Goal: Information Seeking & Learning: Learn about a topic

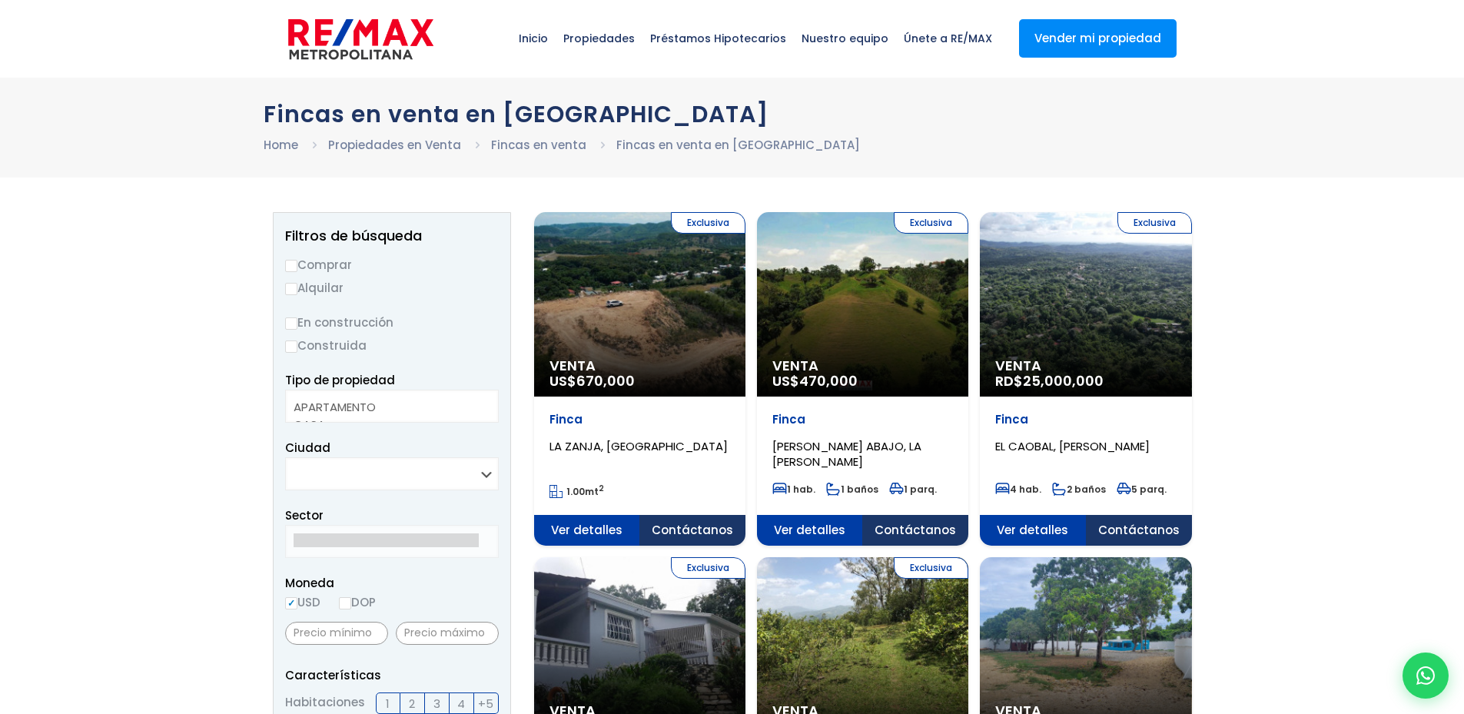
select select
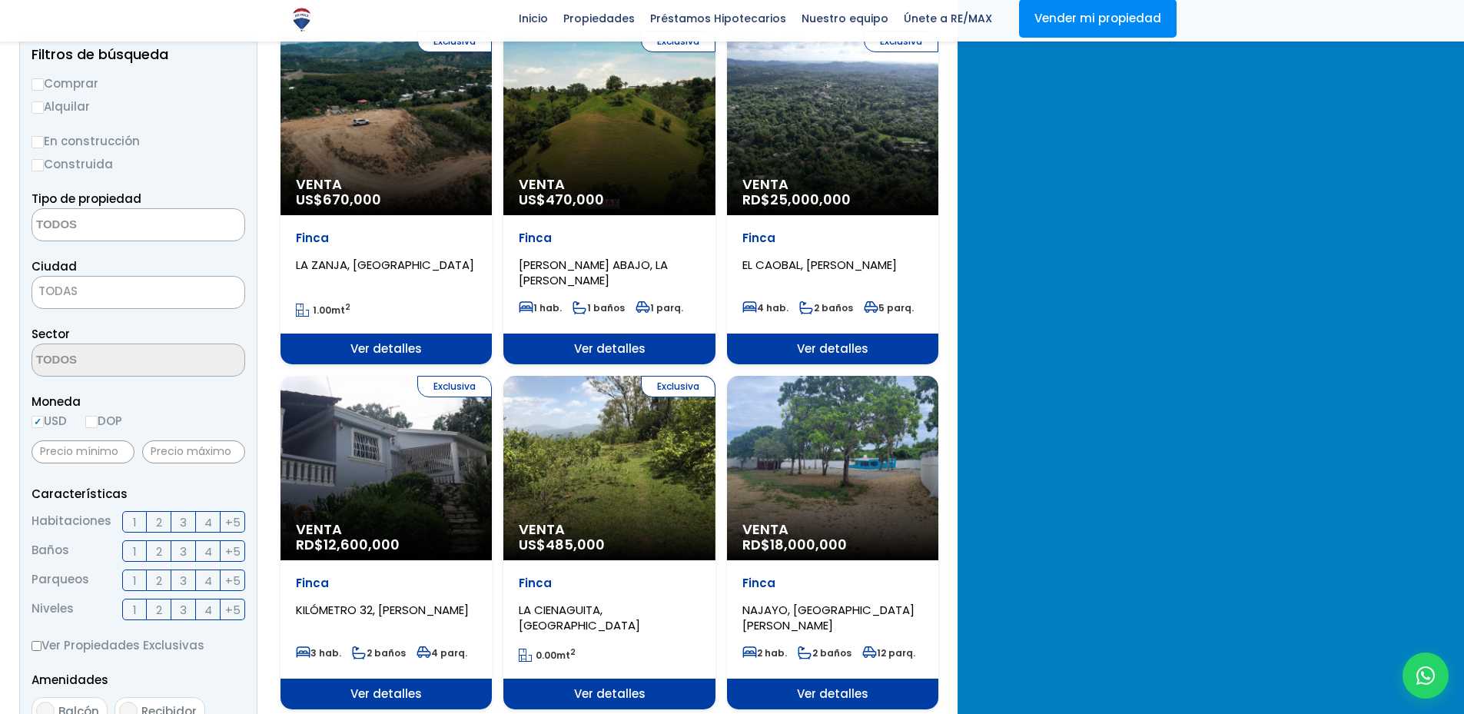
scroll to position [256, 0]
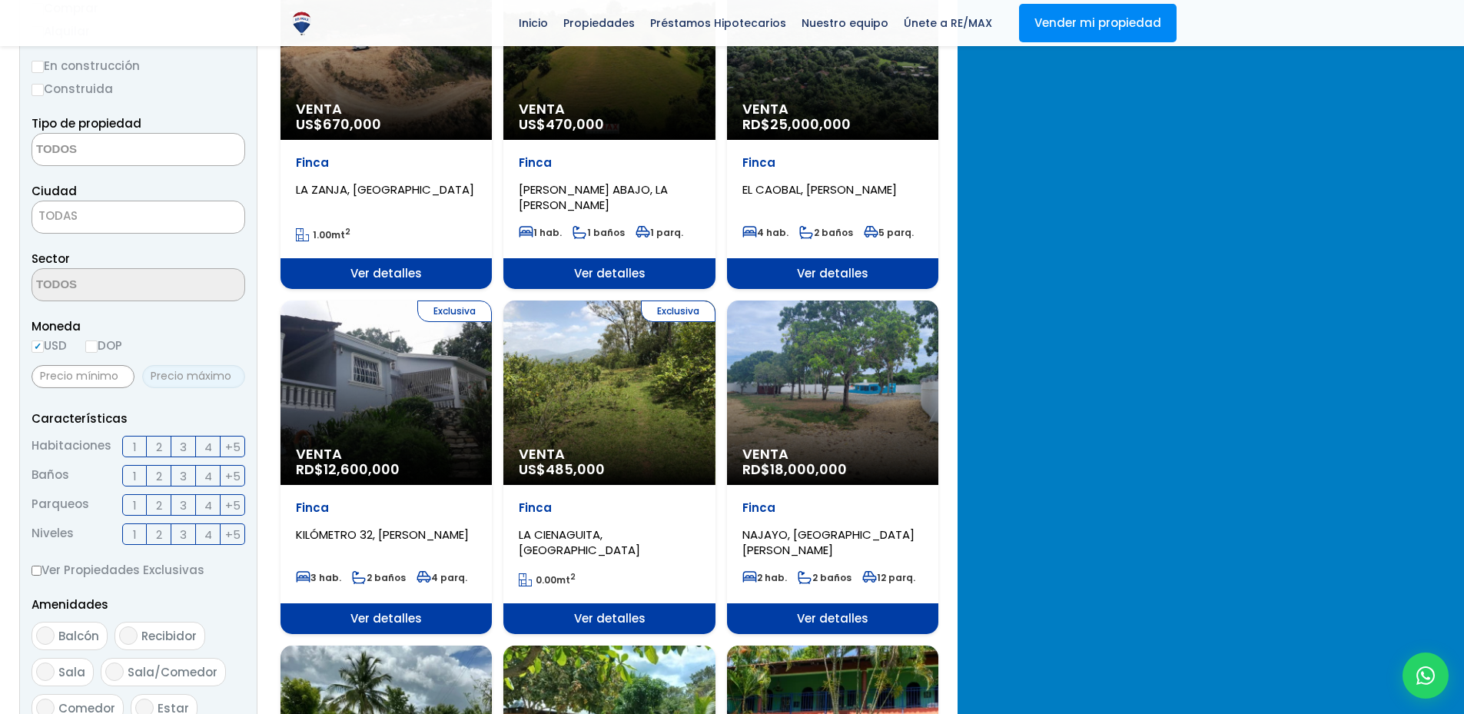
click at [245, 377] on input "text" at bounding box center [193, 376] width 103 height 23
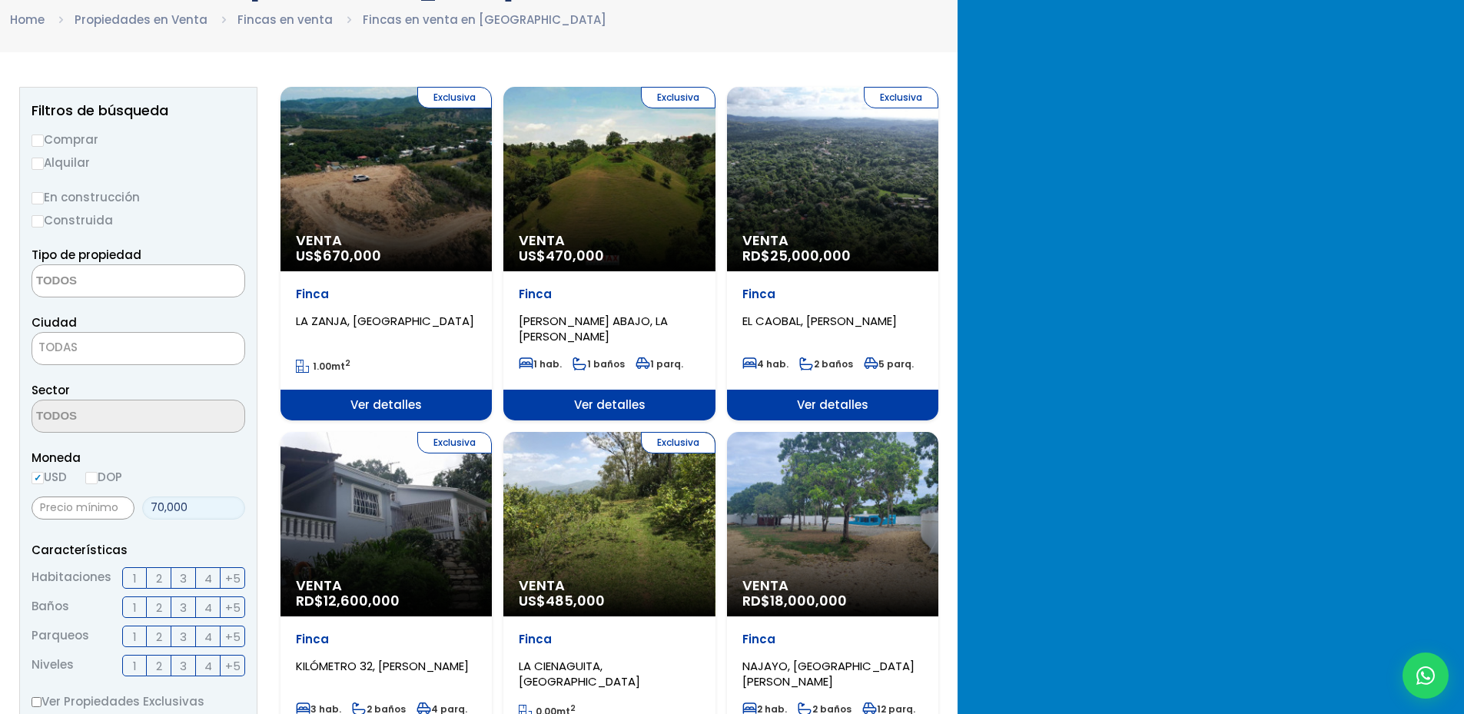
scroll to position [128, 0]
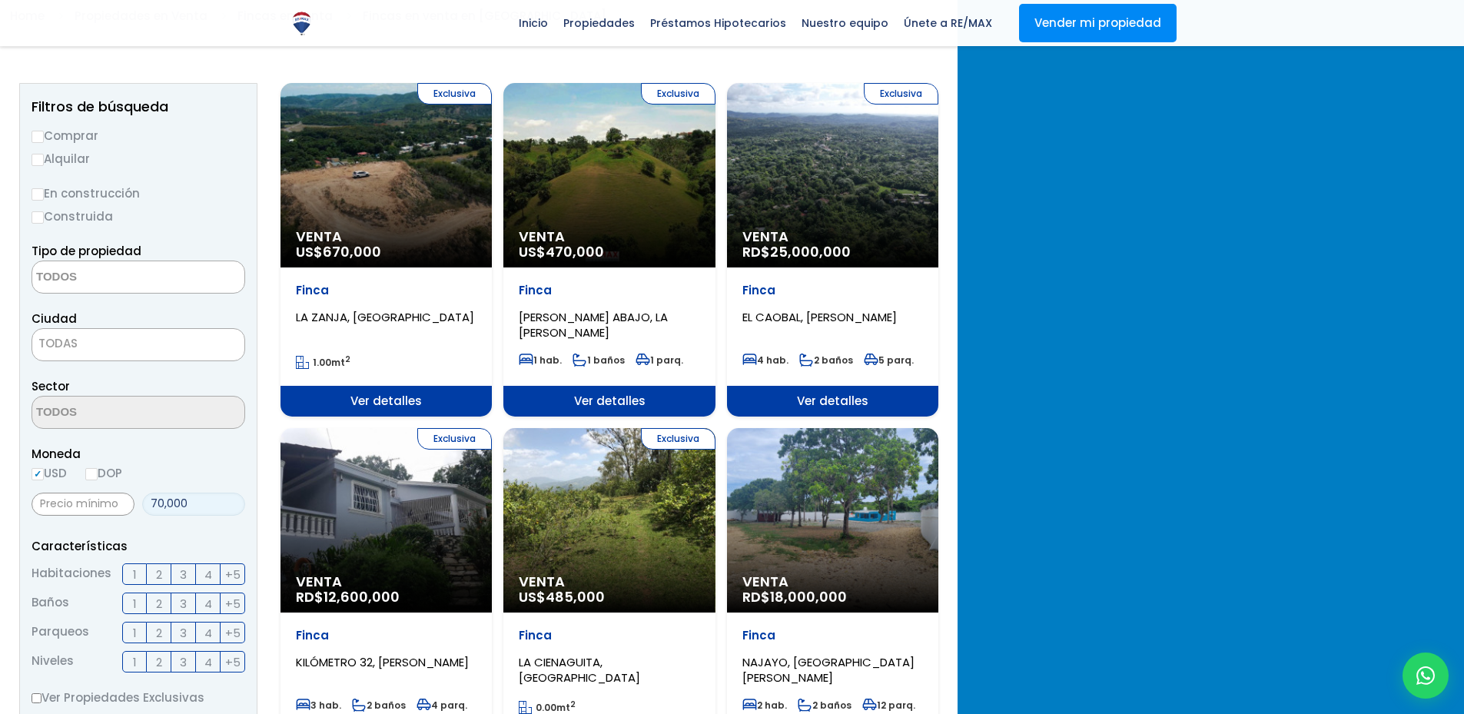
type input "70,000"
click at [181, 267] on textarea "Search" at bounding box center [106, 277] width 149 height 33
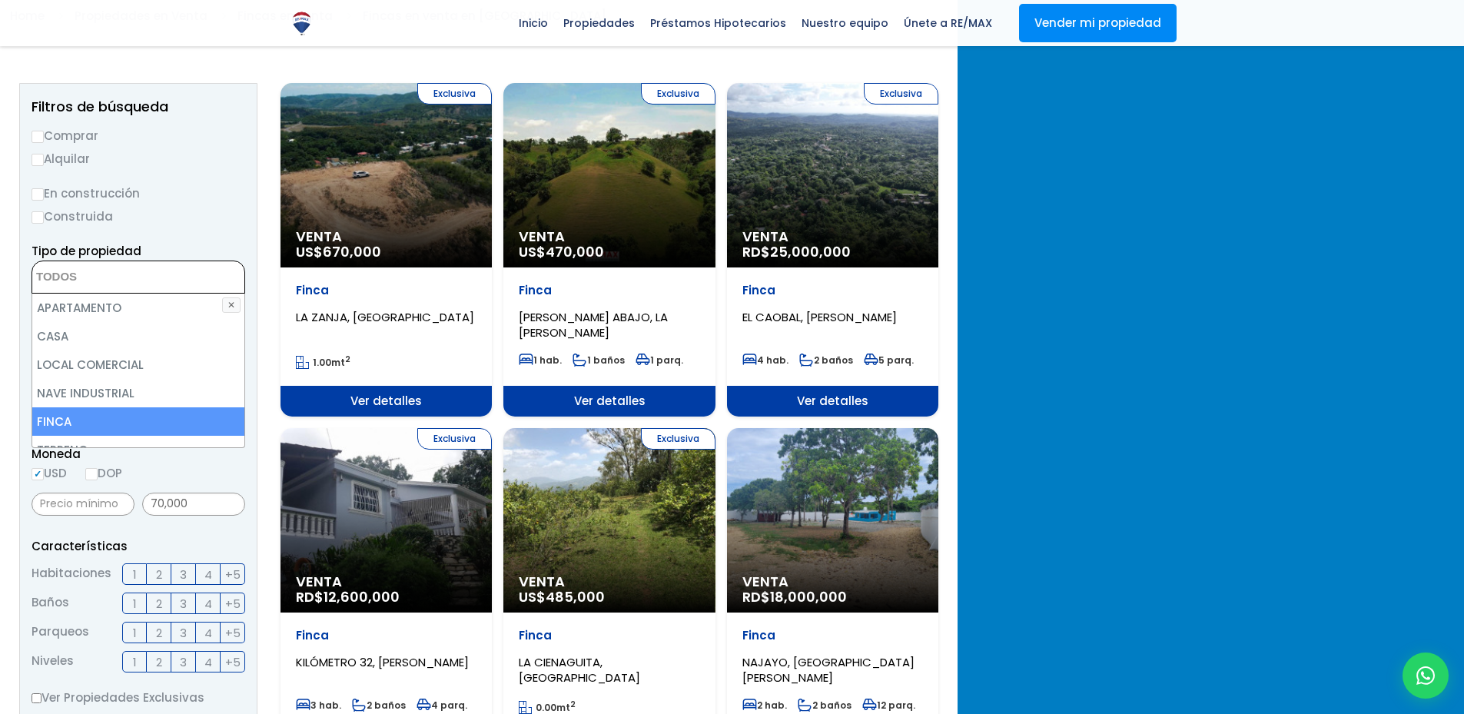
click at [244, 416] on li "FINCA" at bounding box center [138, 421] width 212 height 28
select select "estate"
click at [244, 414] on li "FINCA" at bounding box center [138, 421] width 212 height 28
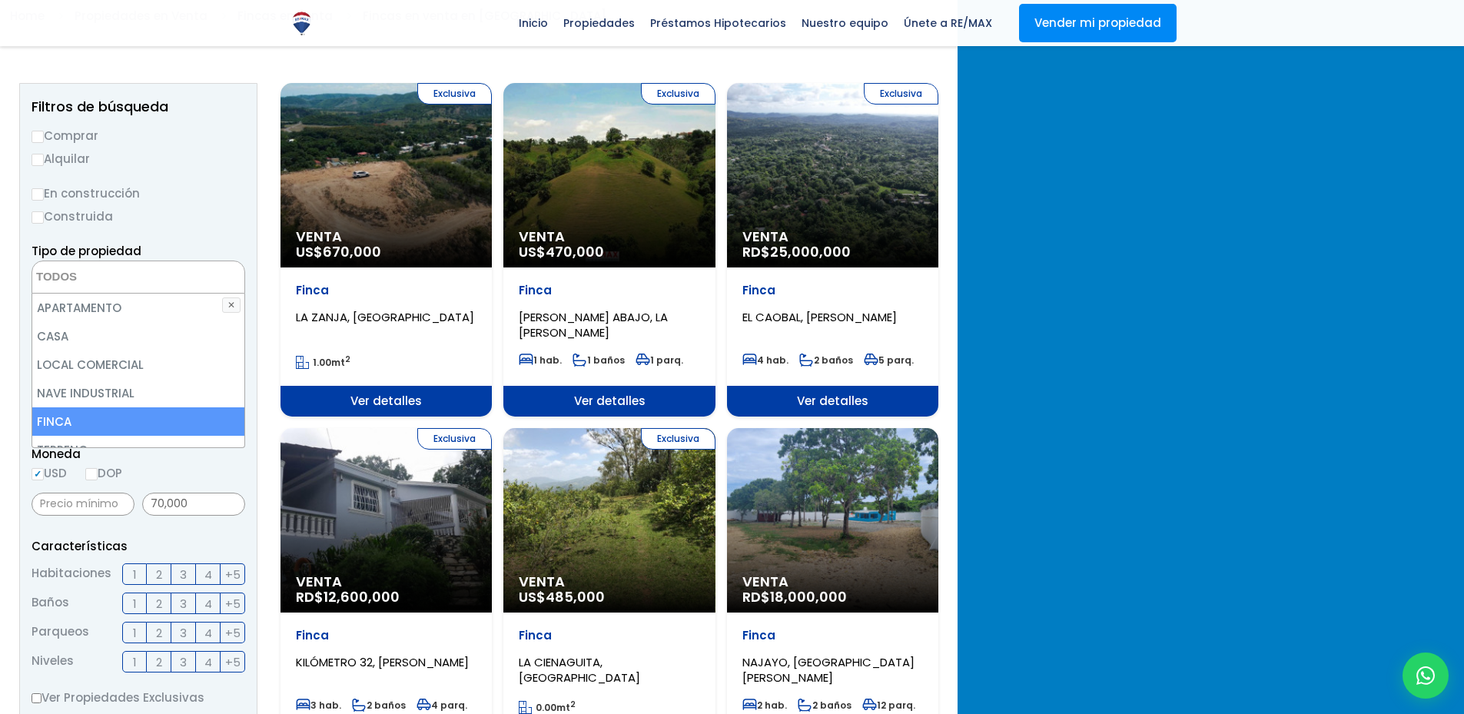
select select "estate"
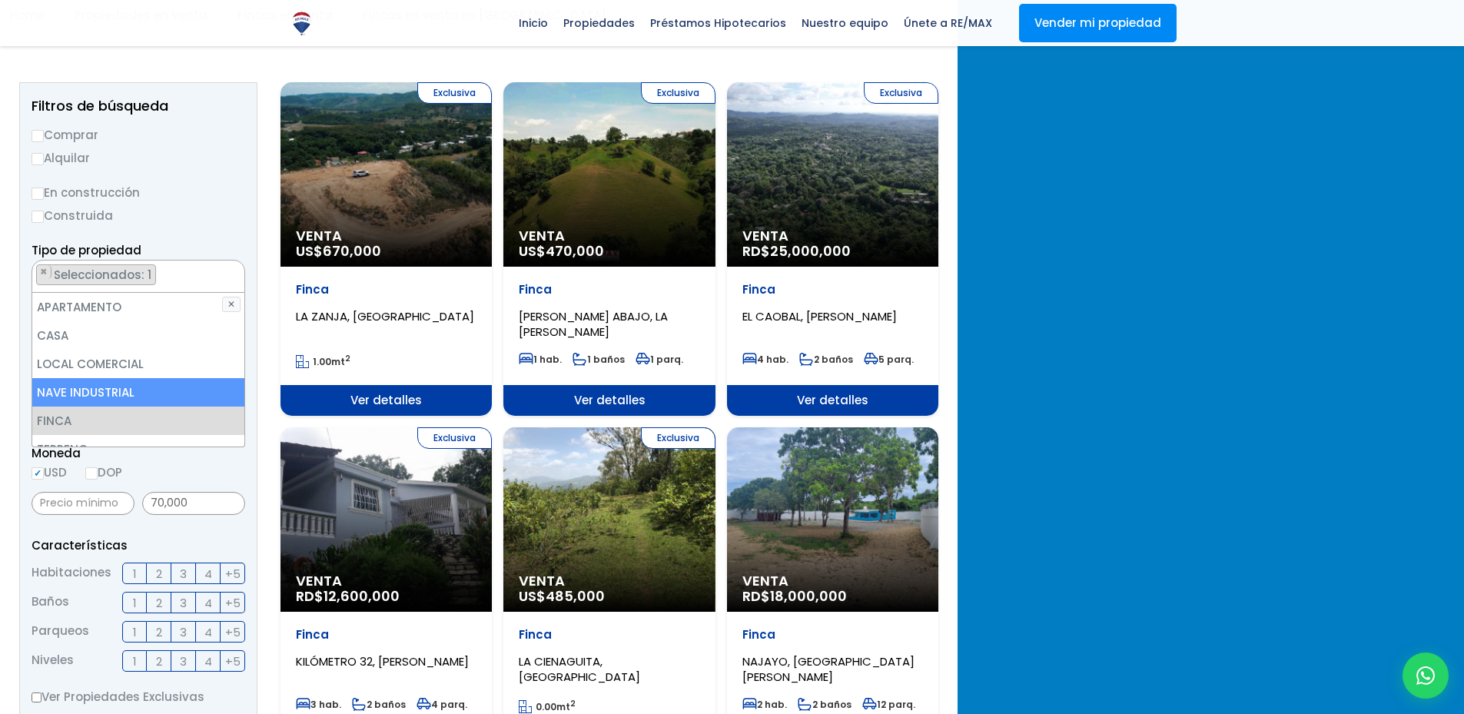
scroll to position [128, 0]
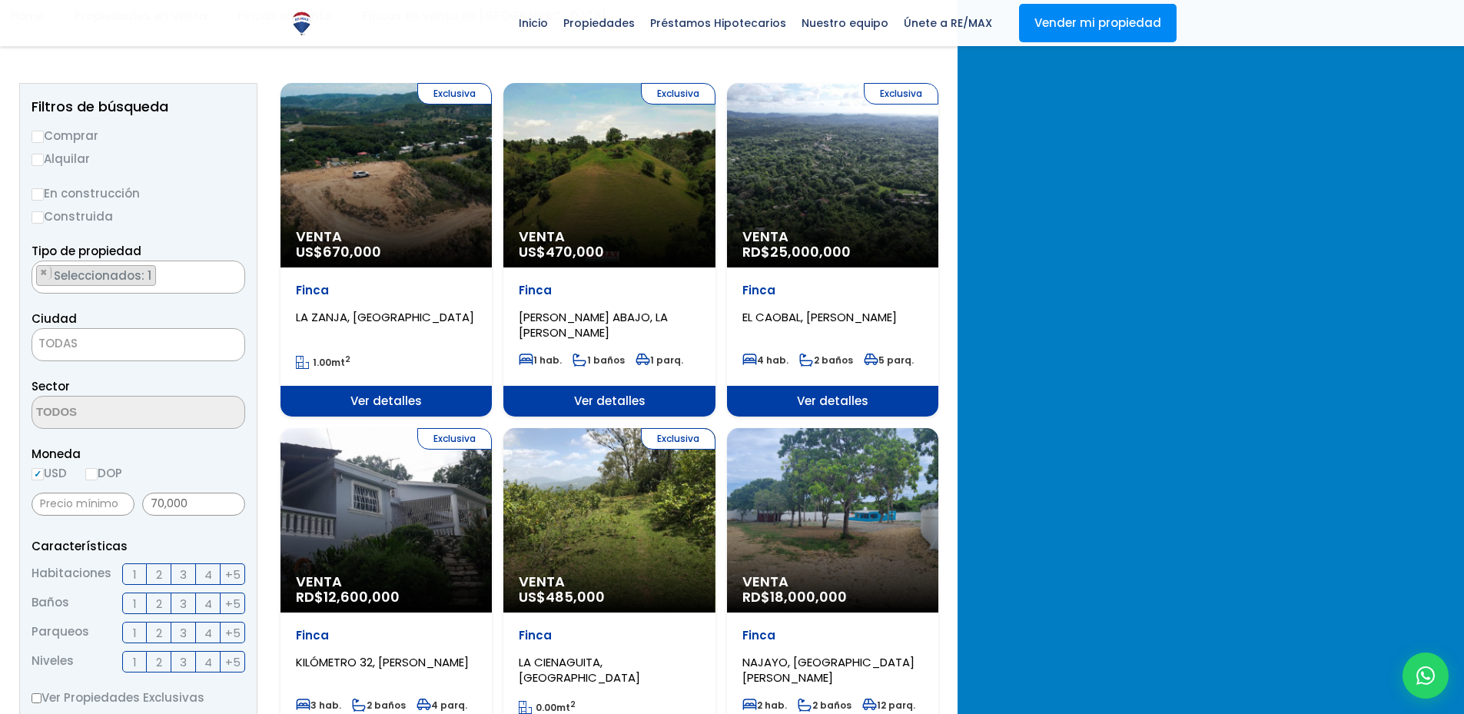
click at [245, 463] on span "Moneda" at bounding box center [139, 453] width 214 height 19
click at [244, 337] on span "TODAS" at bounding box center [138, 344] width 212 height 22
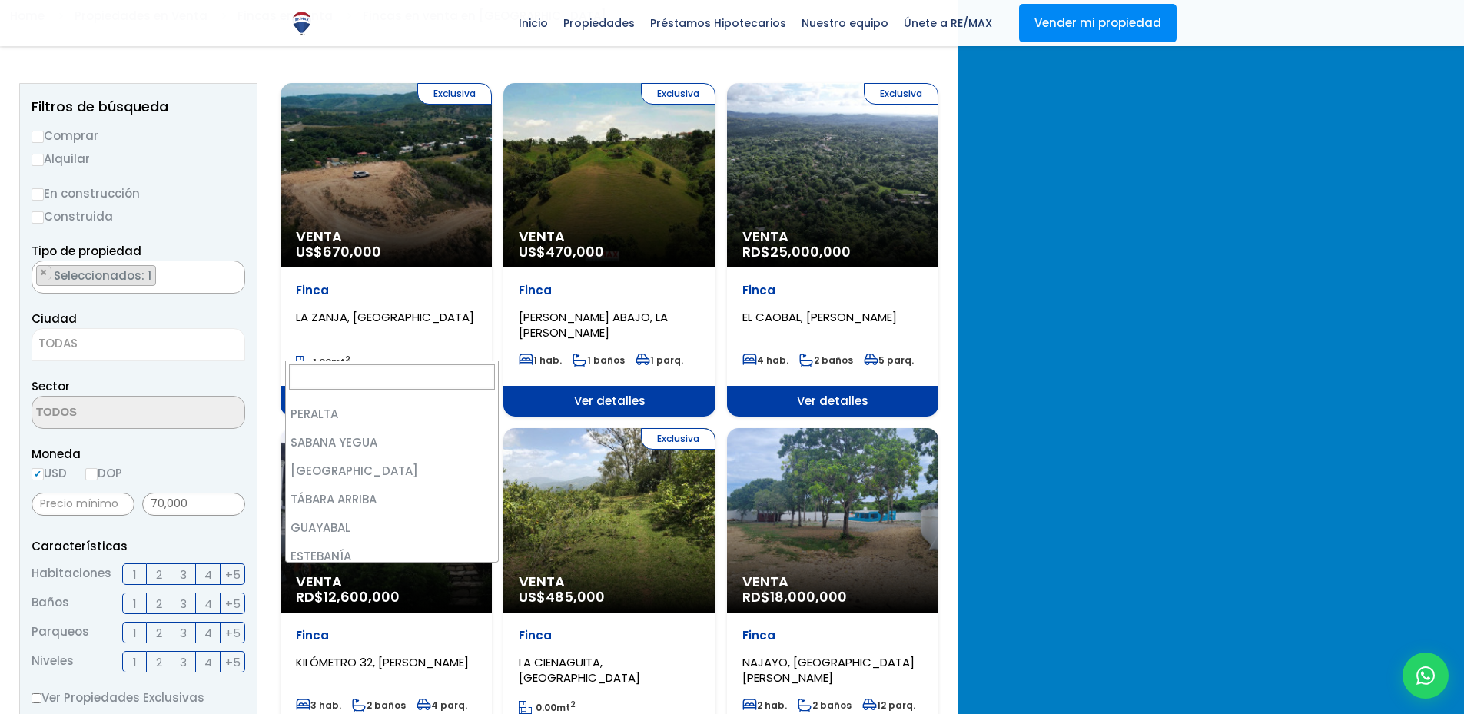
scroll to position [256, 0]
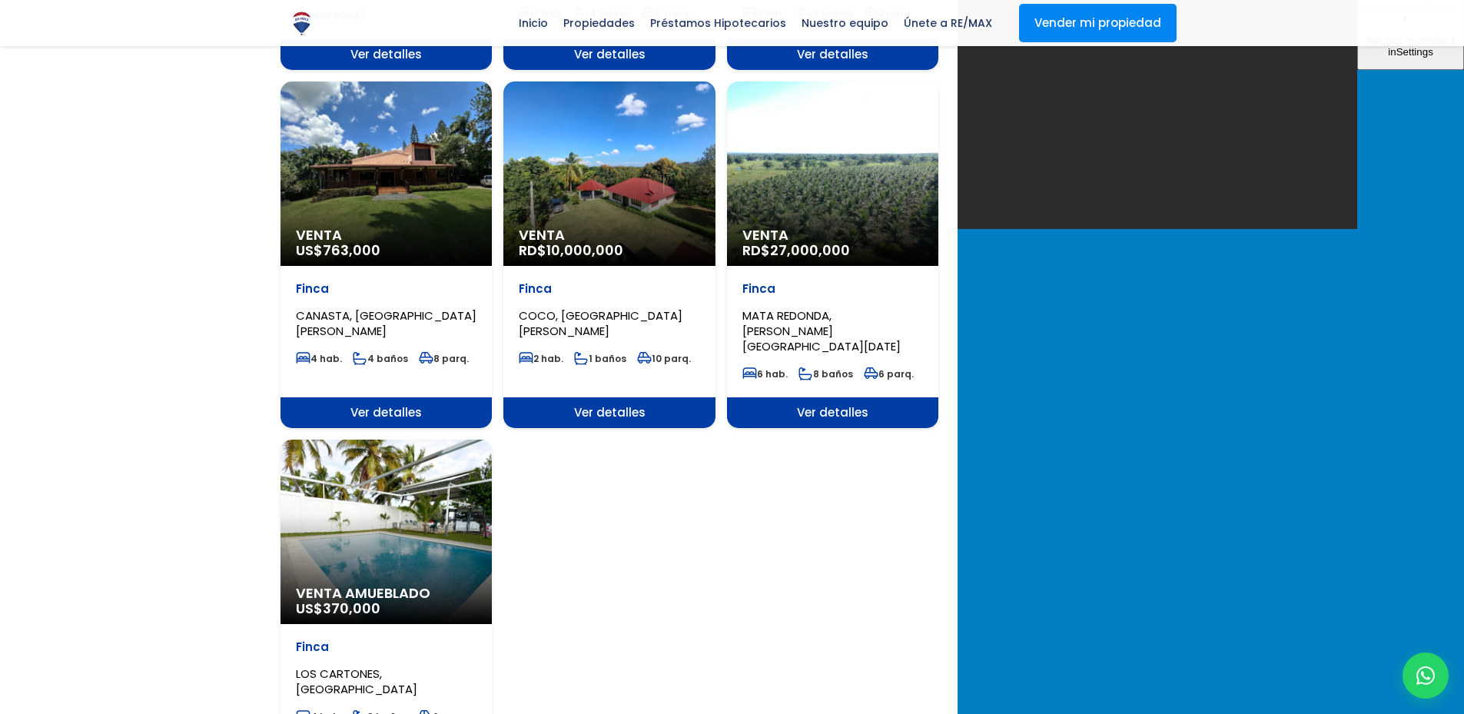
scroll to position [1537, 0]
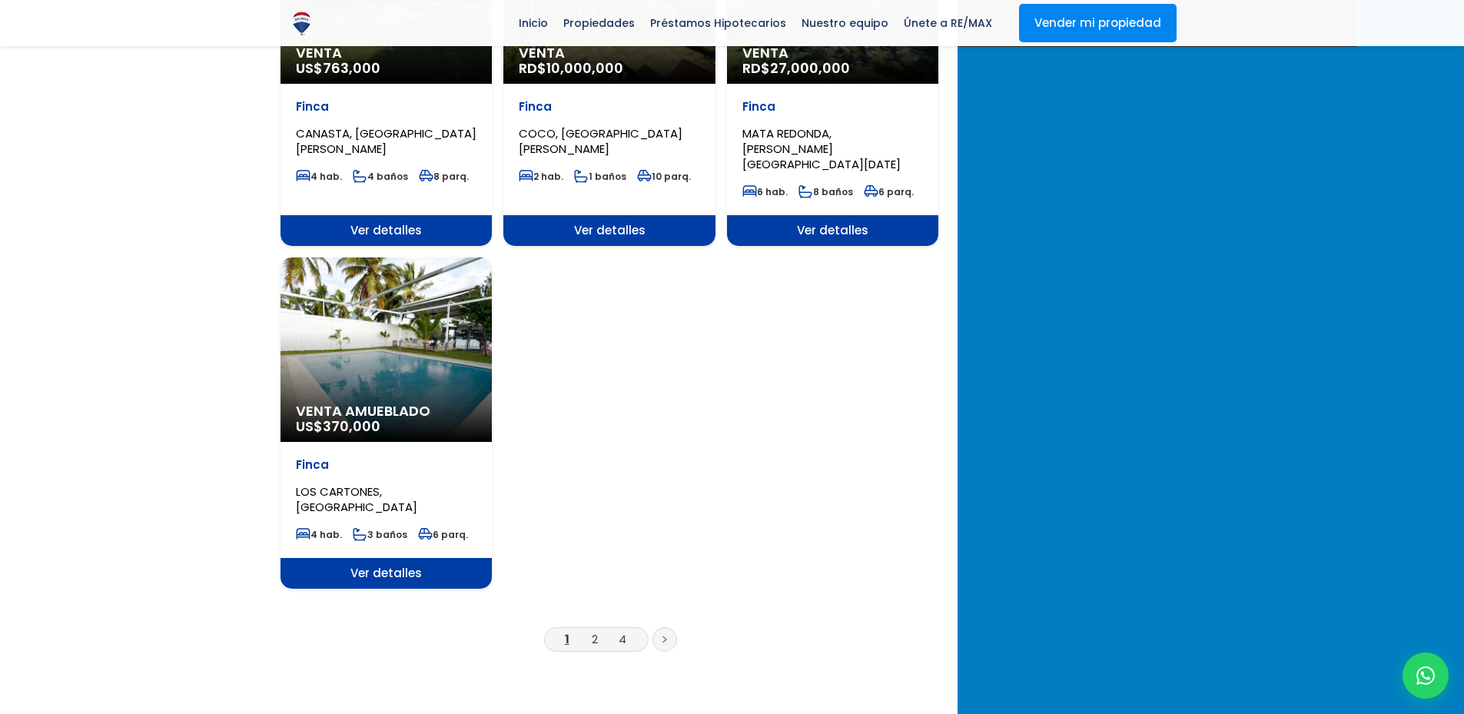
scroll to position [1793, 0]
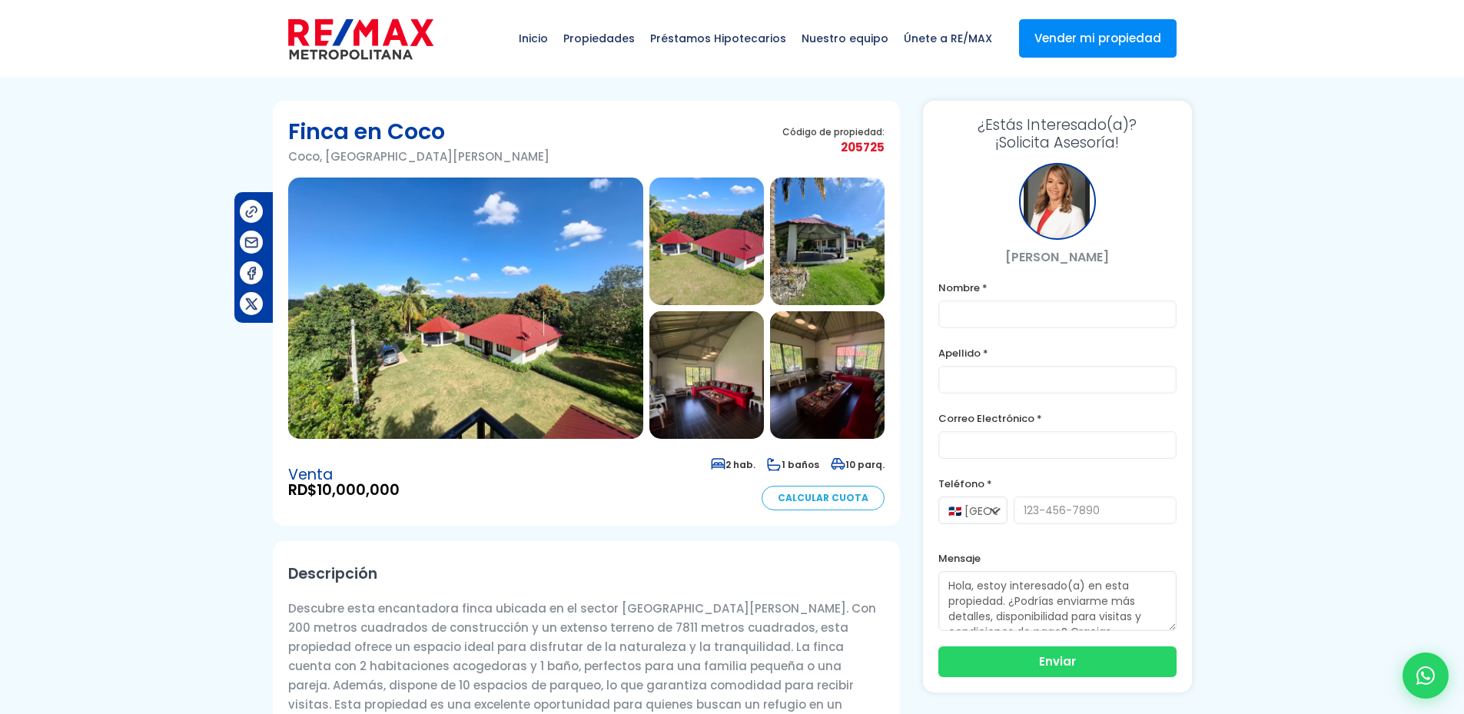
click at [797, 257] on img at bounding box center [827, 242] width 114 height 128
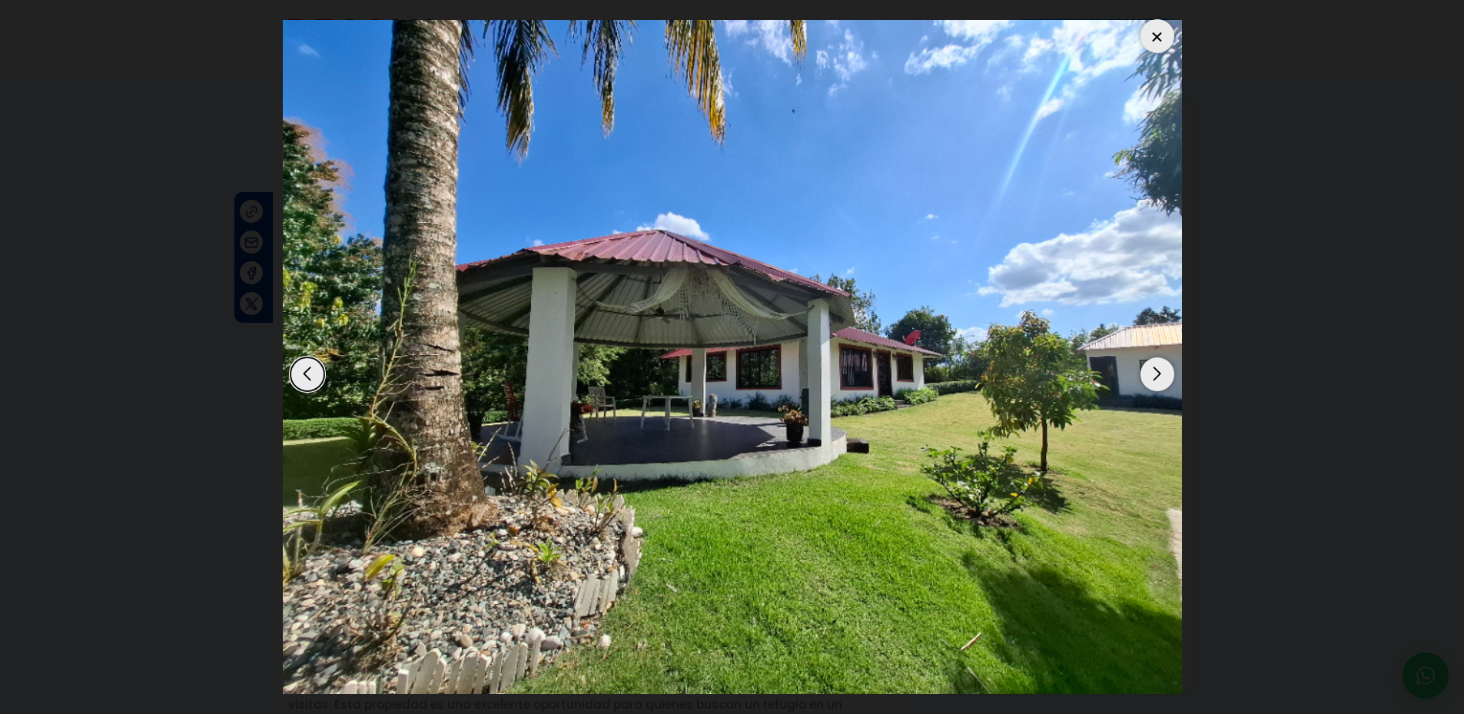
click at [1160, 373] on div "Next slide" at bounding box center [1157, 374] width 34 height 34
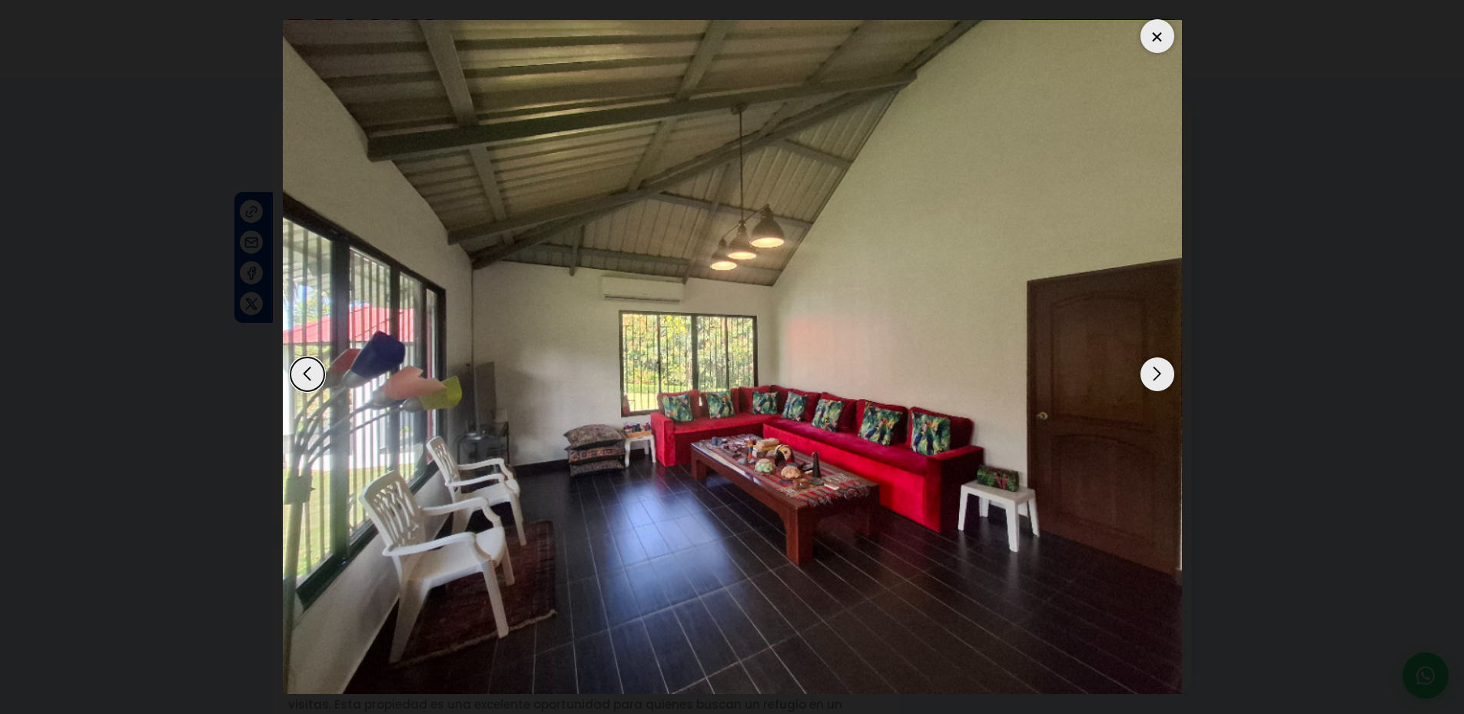
click at [1160, 373] on div "Next slide" at bounding box center [1157, 374] width 34 height 34
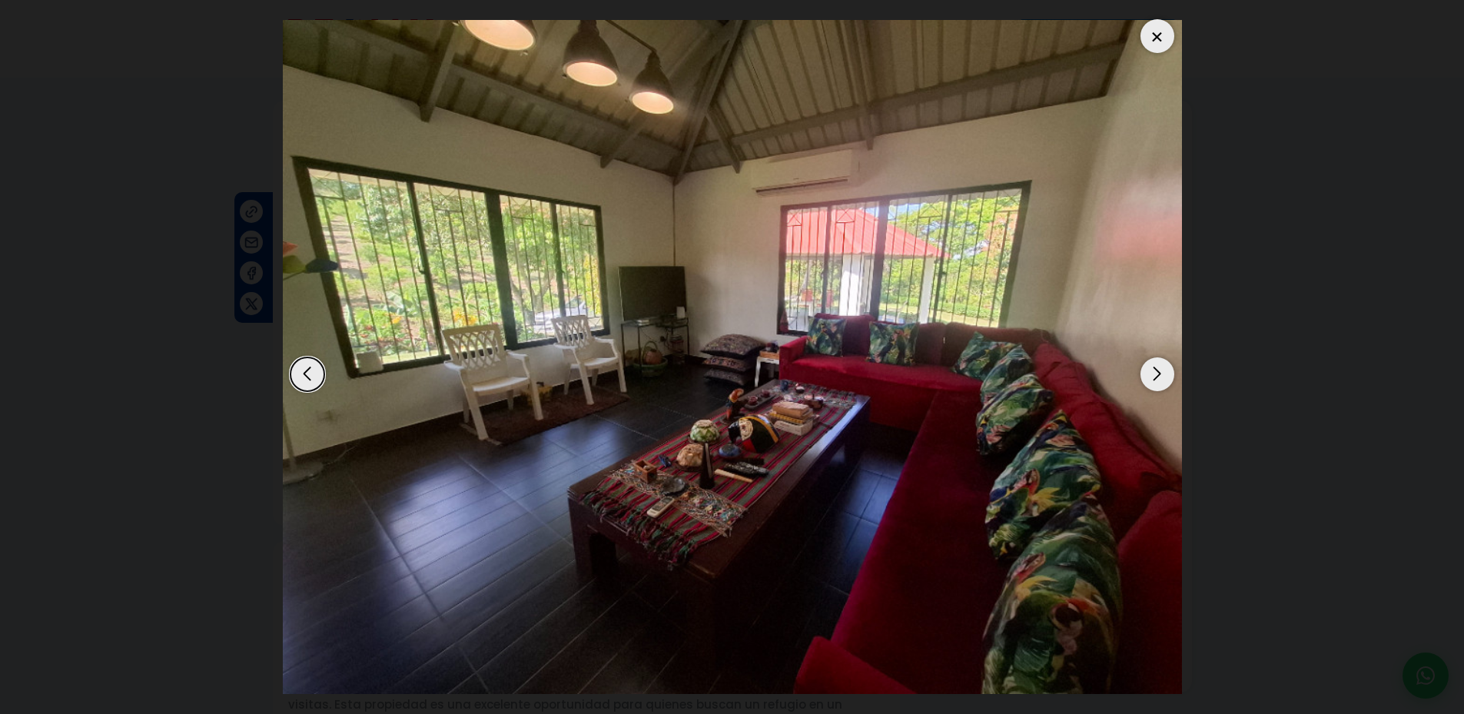
click at [1160, 373] on div "Next slide" at bounding box center [1157, 374] width 34 height 34
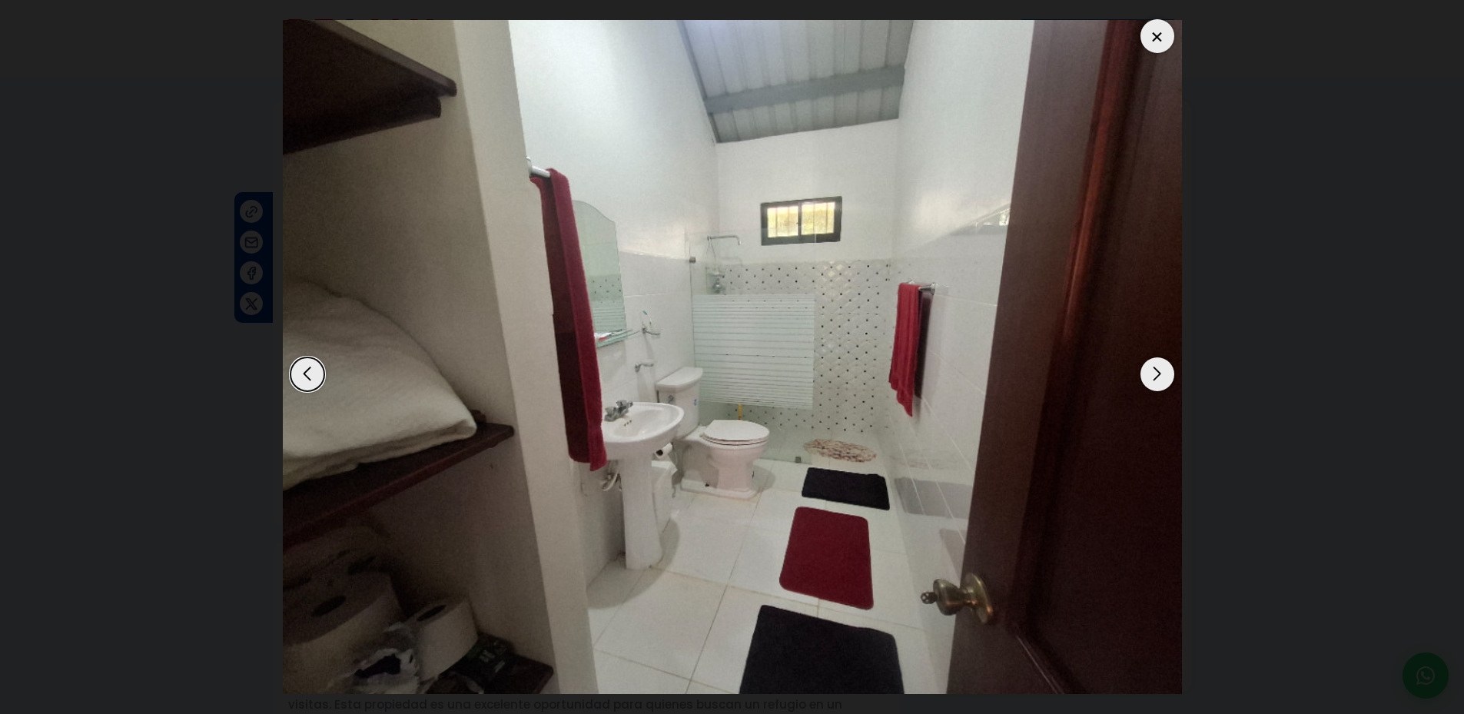
click at [1160, 373] on div "Next slide" at bounding box center [1157, 374] width 34 height 34
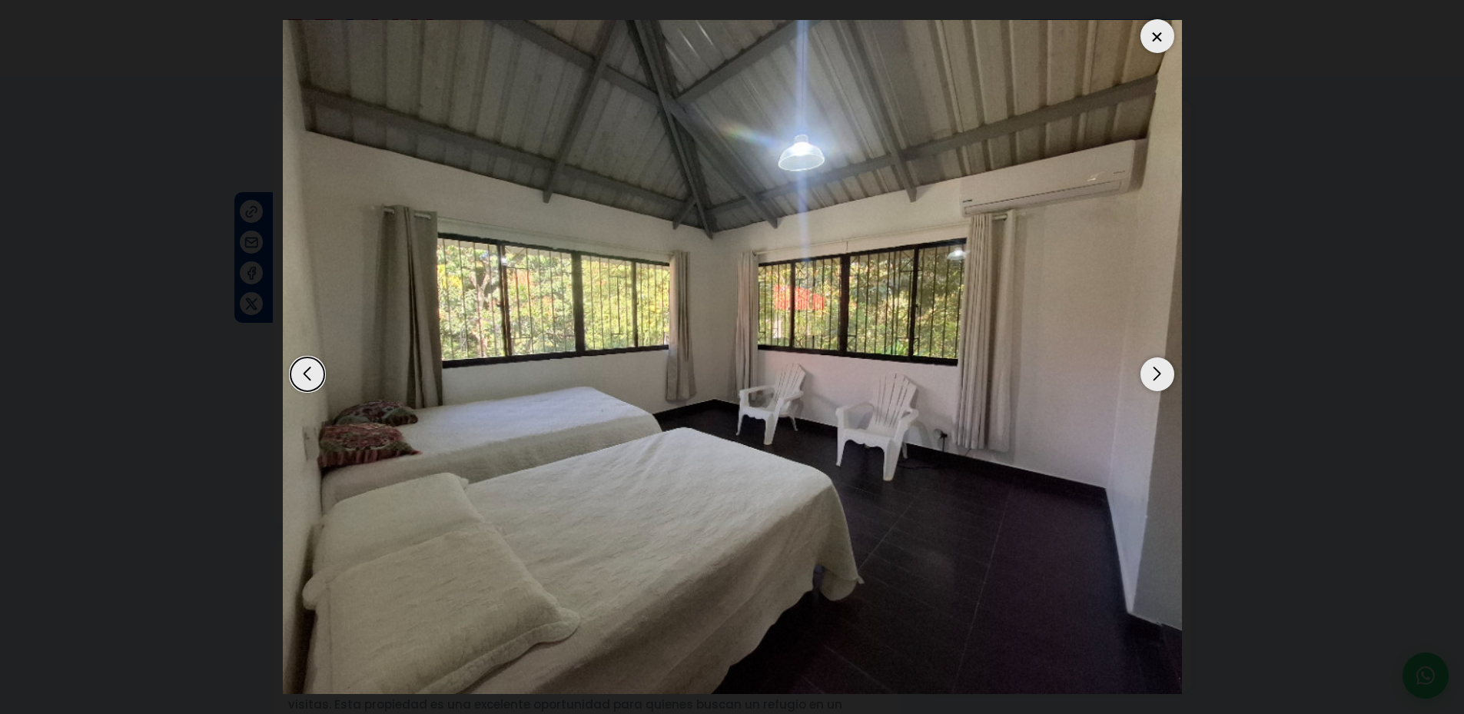
click at [1160, 373] on div "Next slide" at bounding box center [1157, 374] width 34 height 34
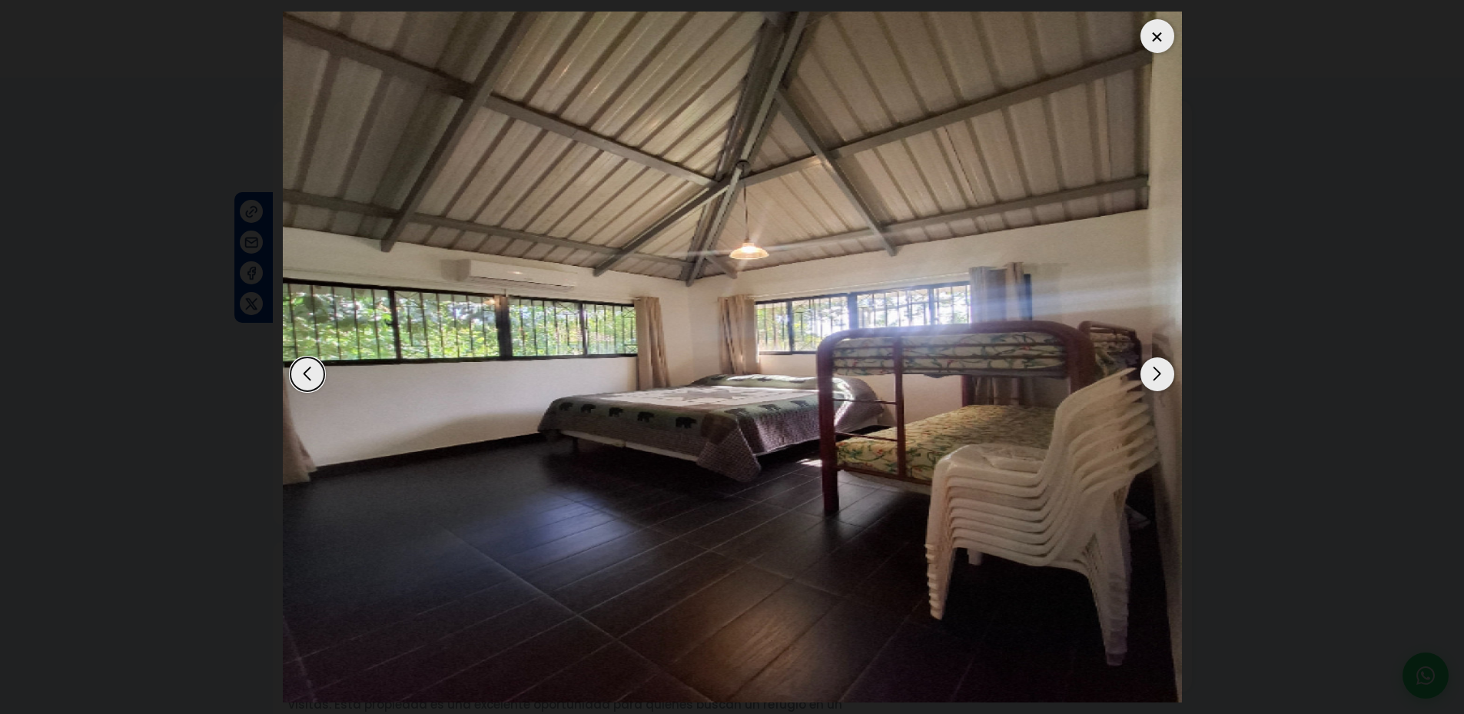
click at [1160, 372] on div "Next slide" at bounding box center [1157, 374] width 34 height 34
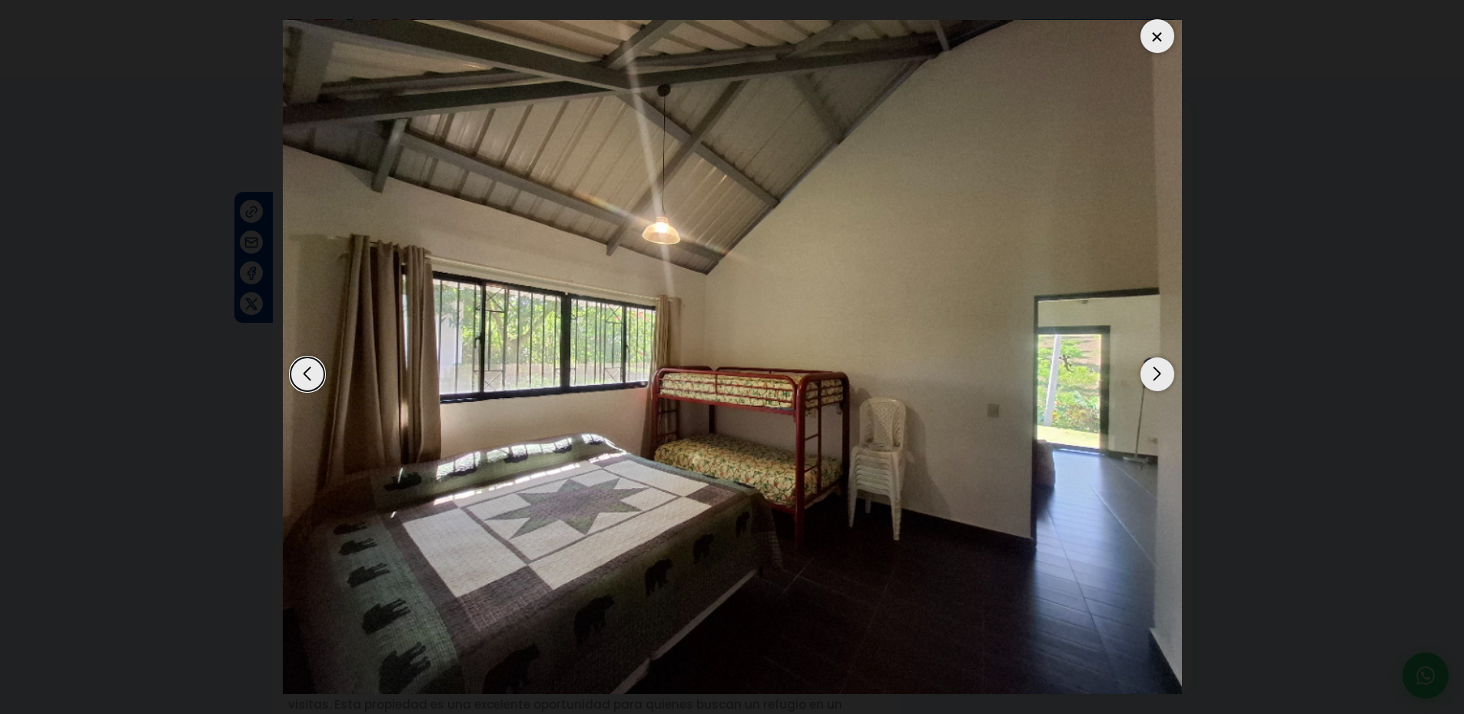
click at [1160, 372] on div "Next slide" at bounding box center [1157, 374] width 34 height 34
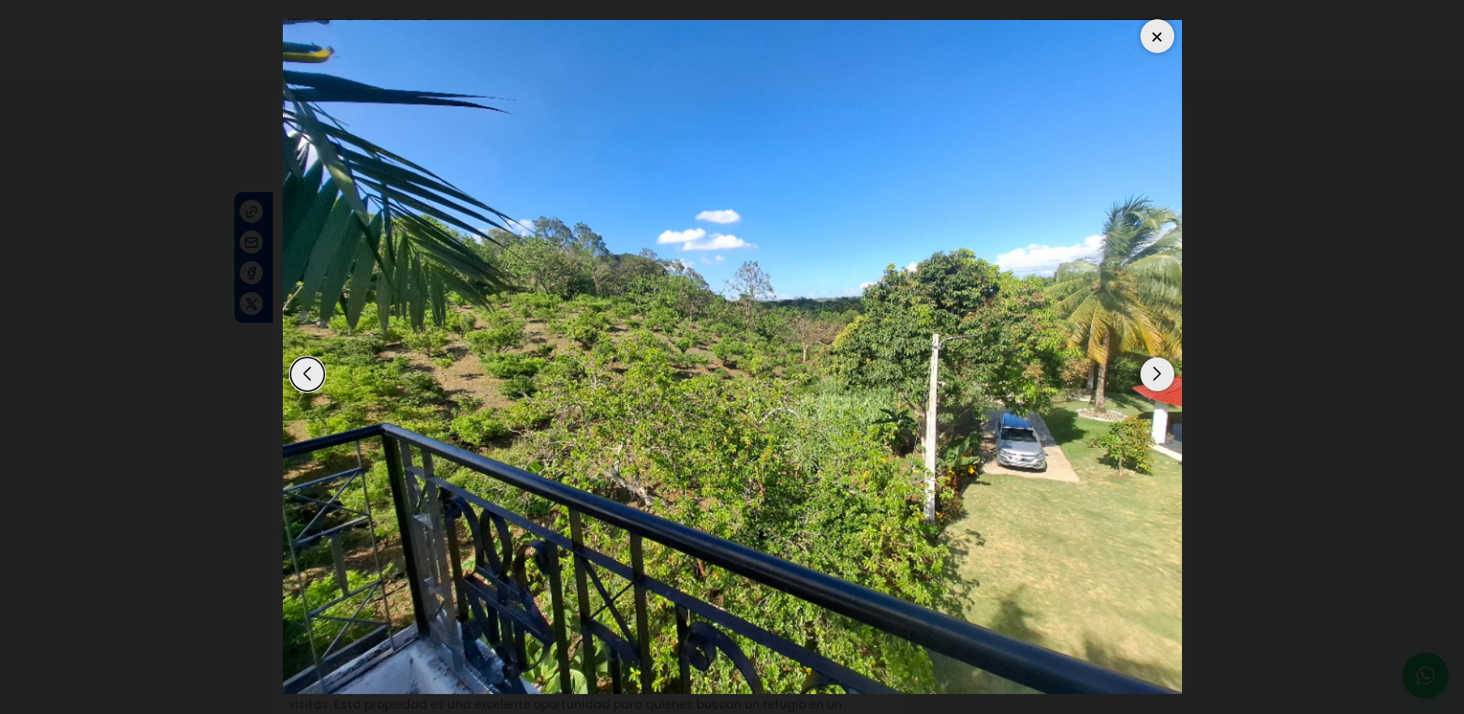
click at [1160, 372] on div "Next slide" at bounding box center [1157, 374] width 34 height 34
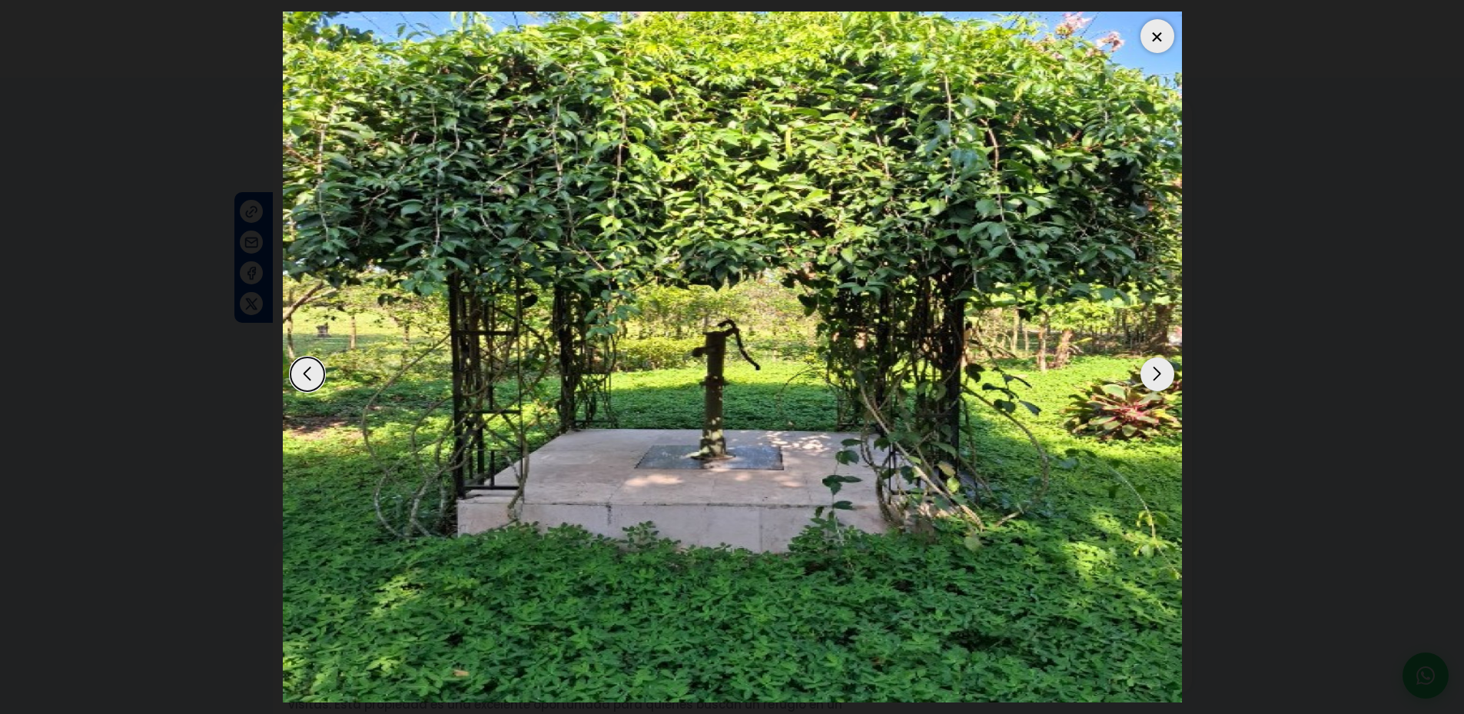
click at [1160, 372] on div "Next slide" at bounding box center [1157, 374] width 34 height 34
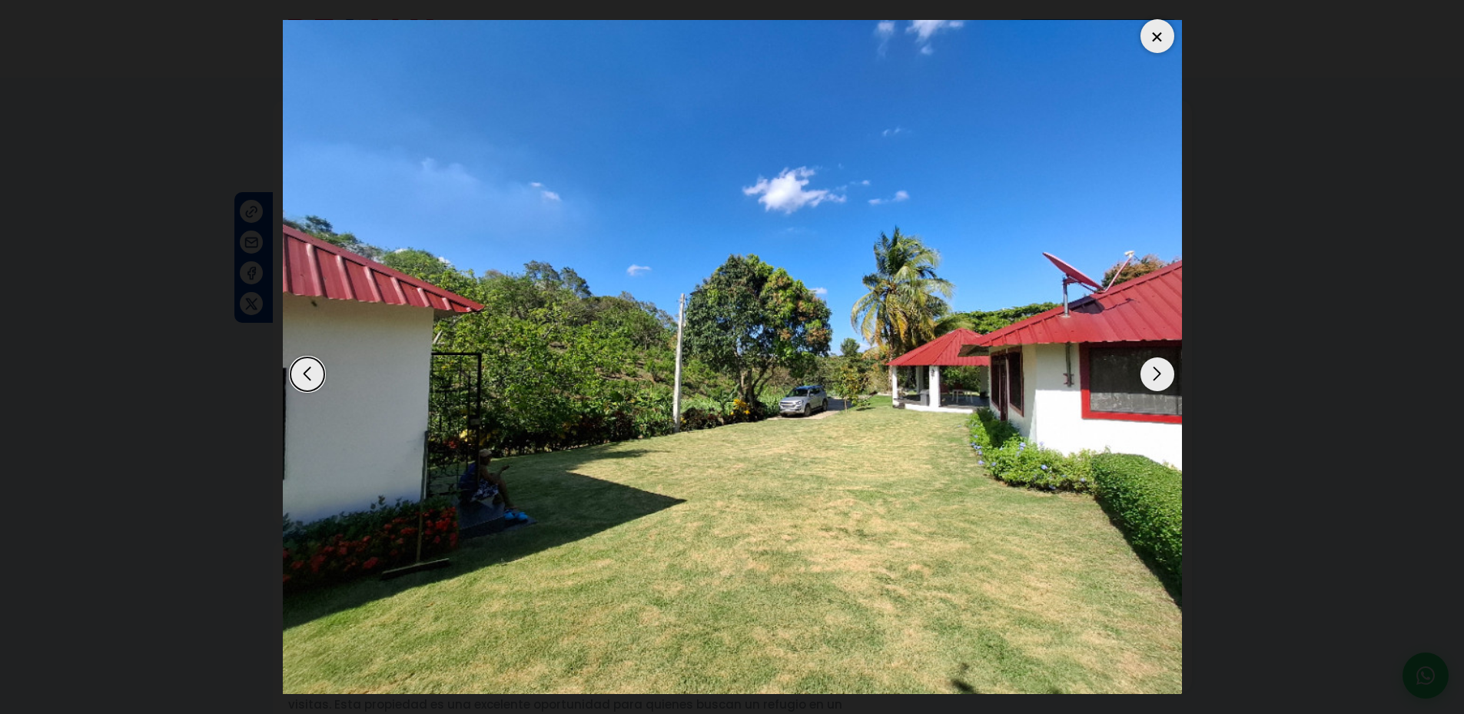
click at [1160, 372] on div "Next slide" at bounding box center [1157, 374] width 34 height 34
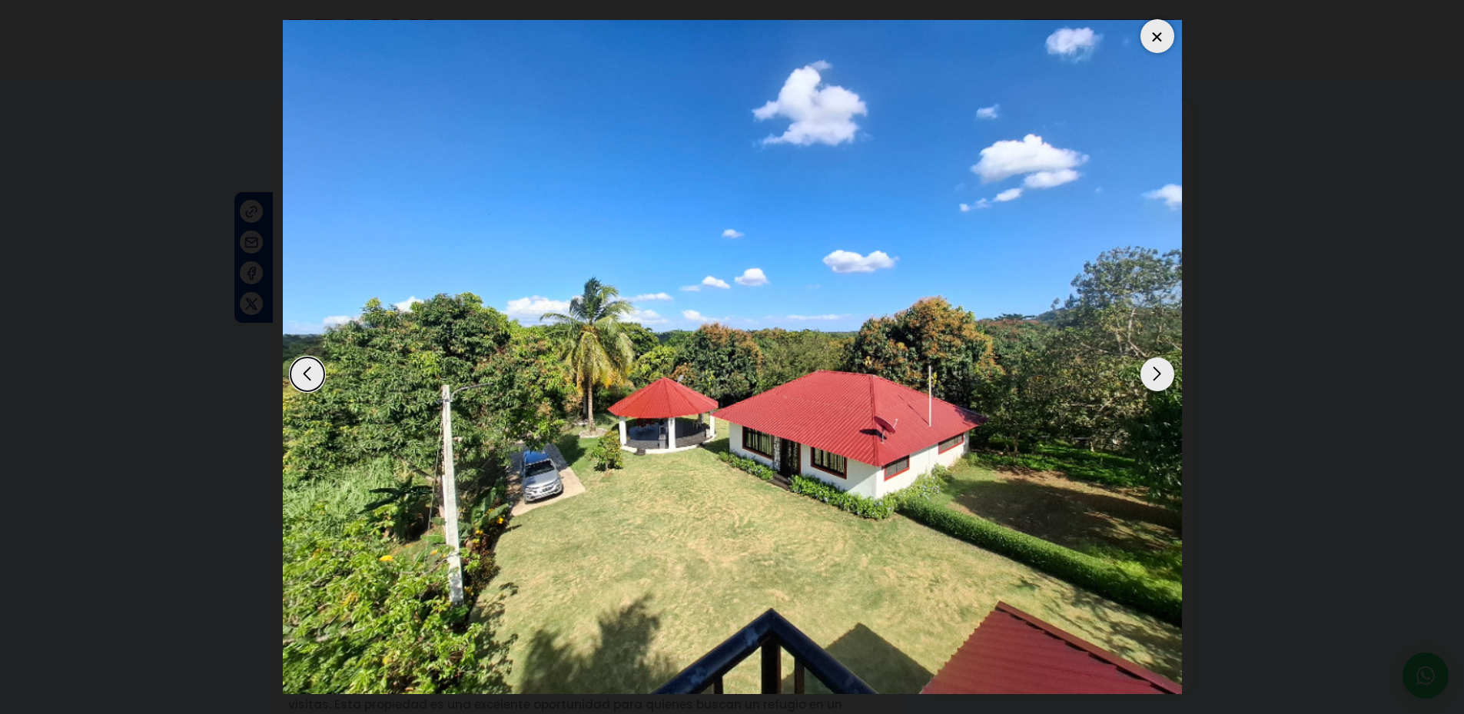
click at [1193, 288] on dialog at bounding box center [732, 357] width 922 height 714
click at [1147, 28] on div at bounding box center [1157, 36] width 34 height 34
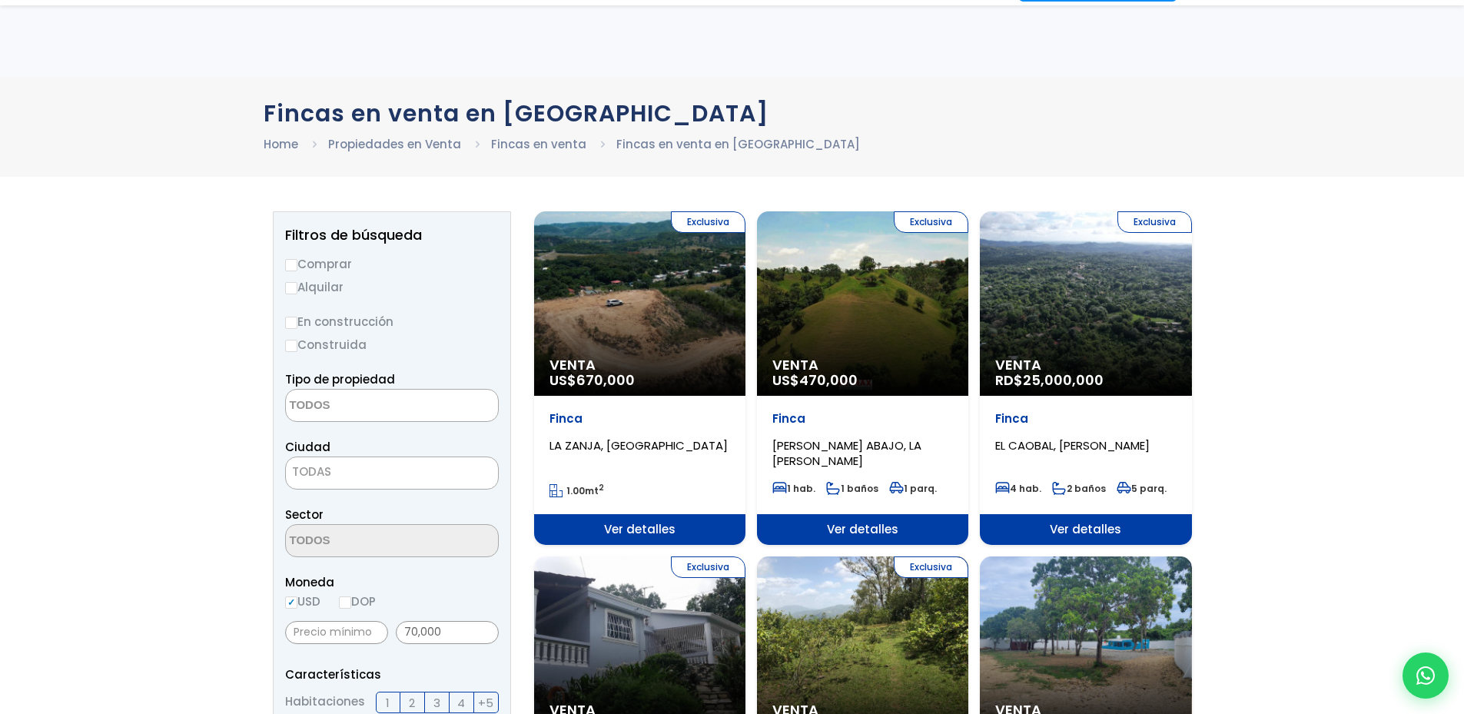
select select "estate"
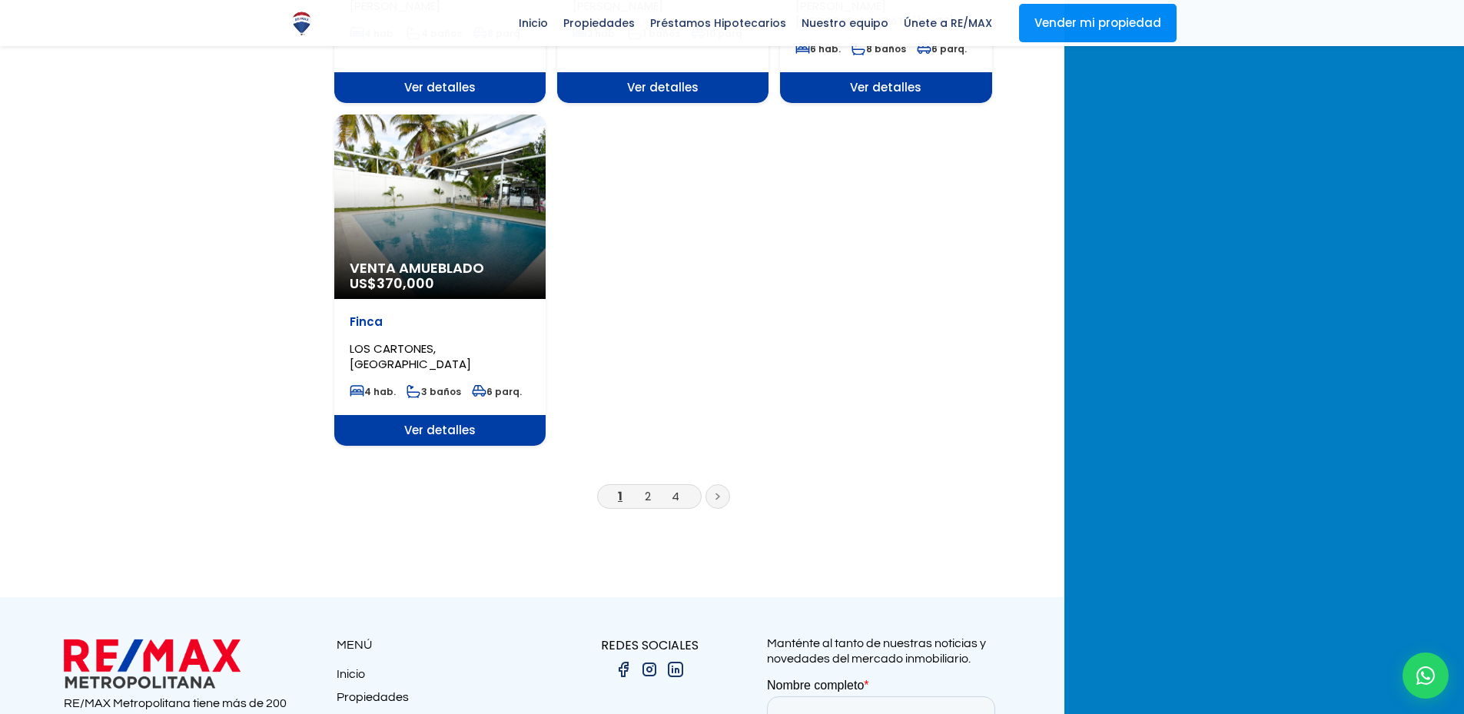
scroll to position [2082, 0]
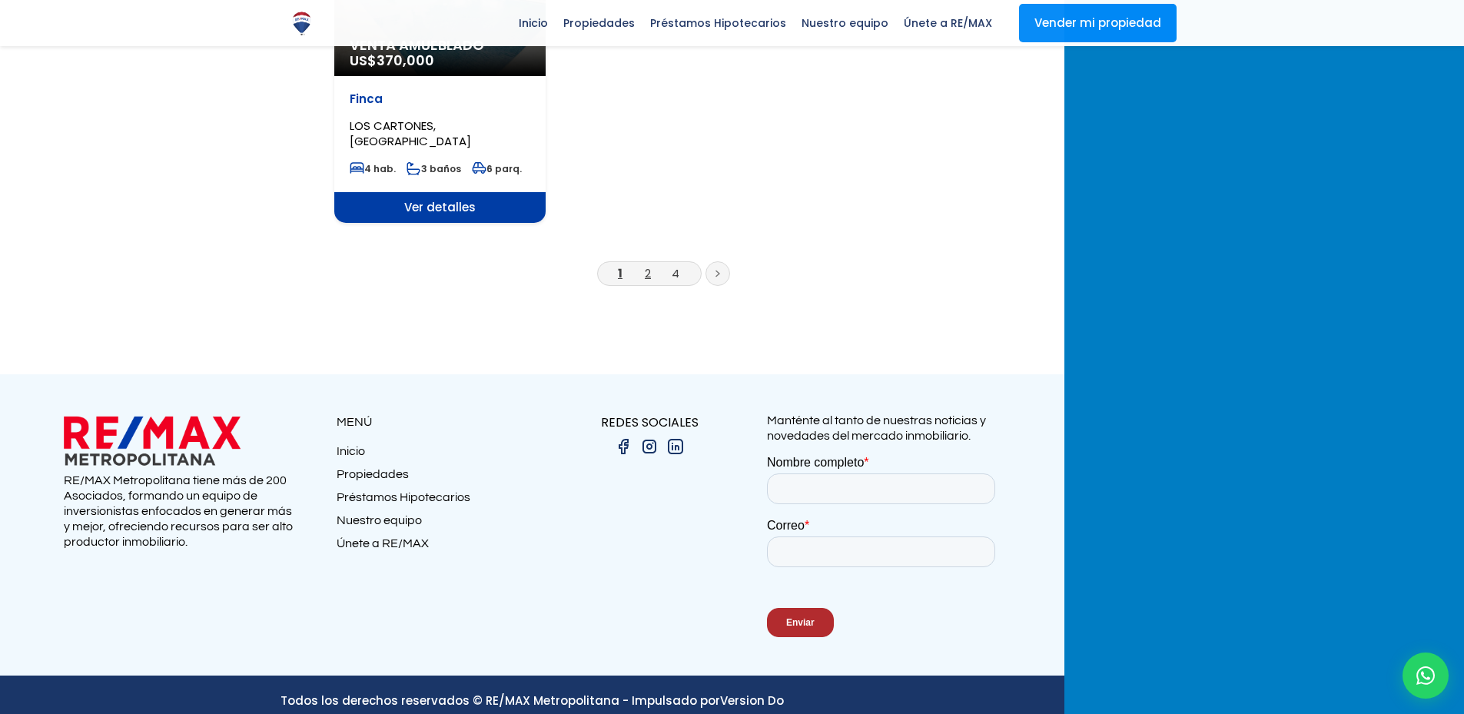
click at [651, 265] on link "2" at bounding box center [648, 273] width 6 height 16
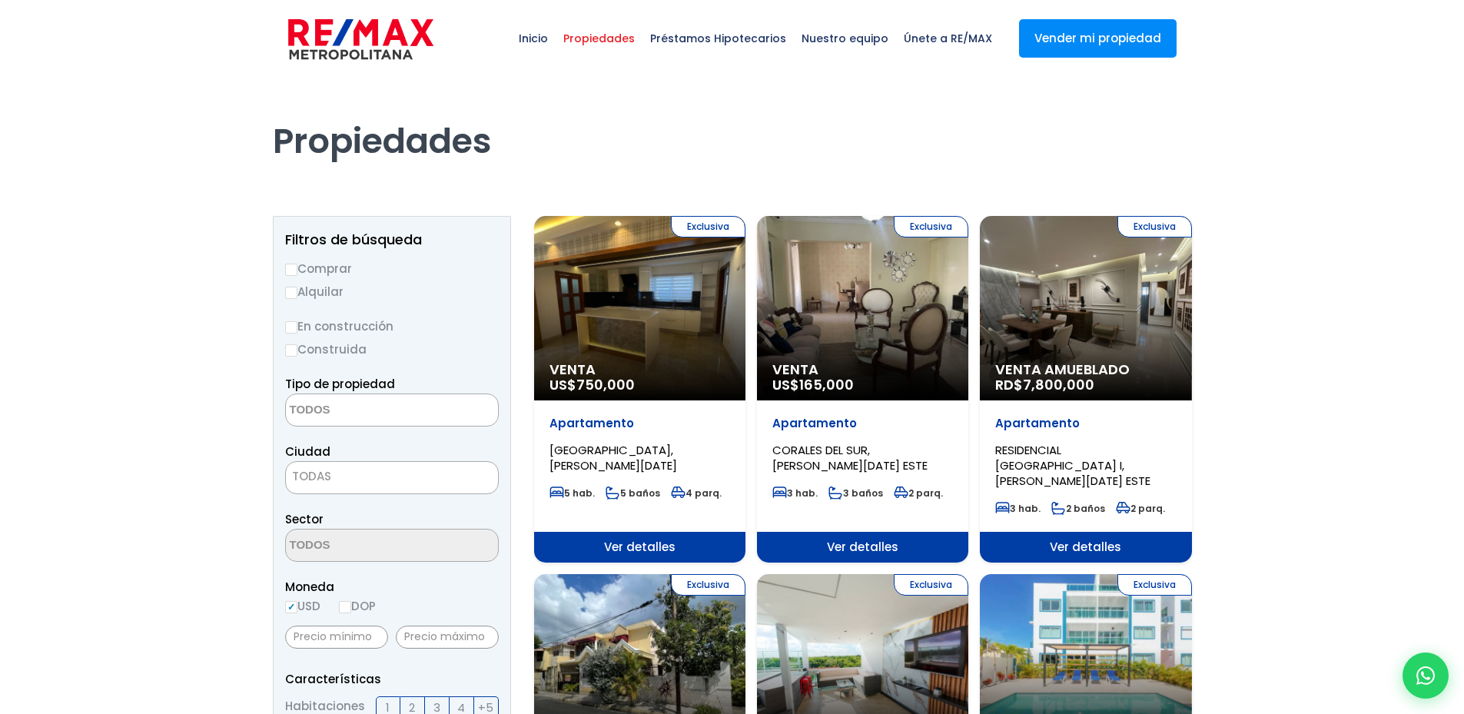
select select
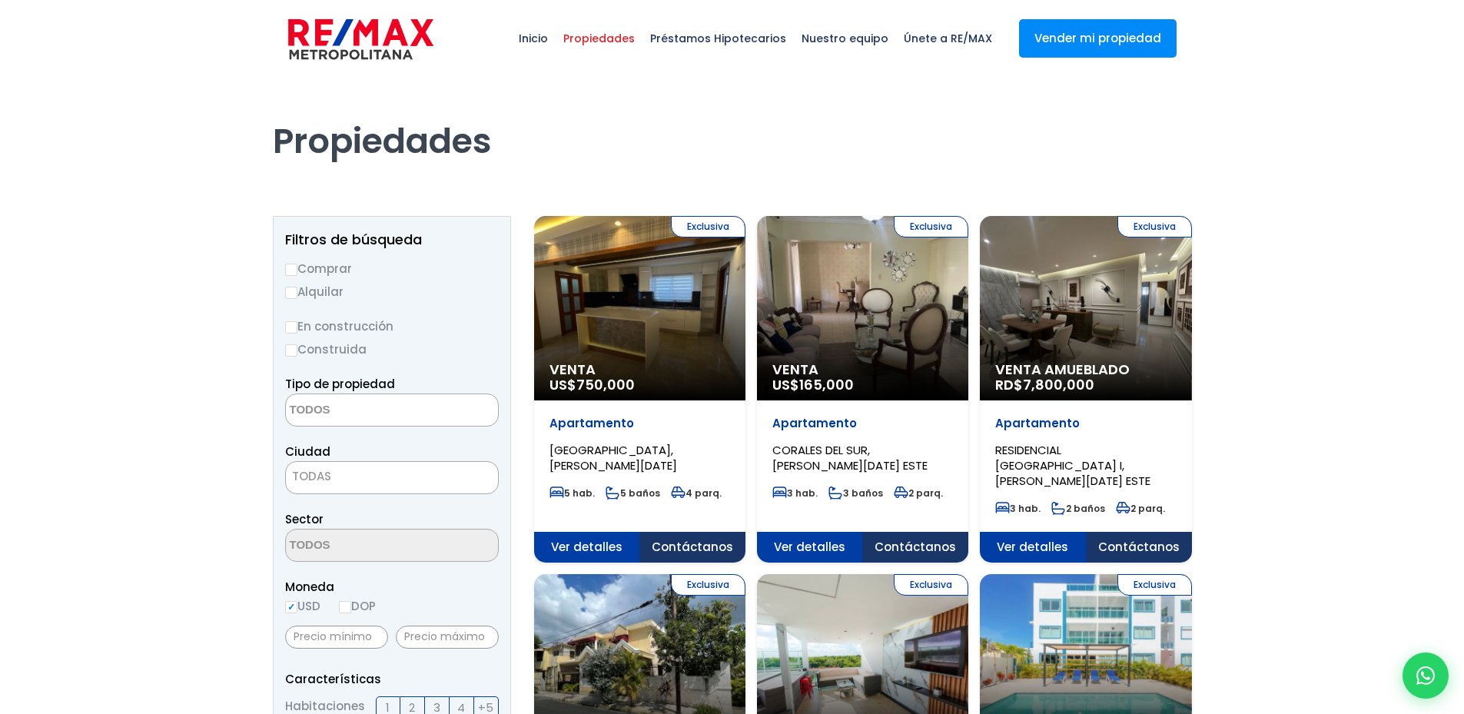
select select
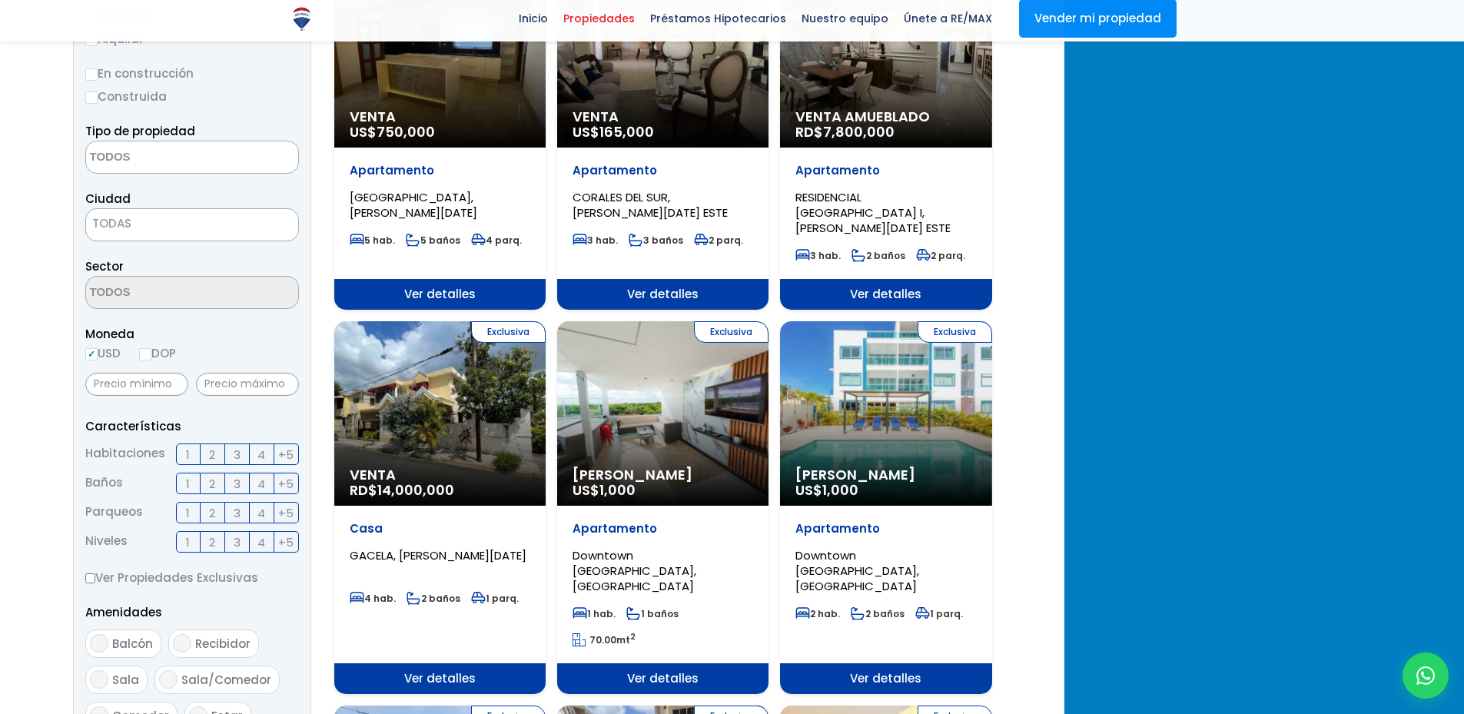
scroll to position [256, 0]
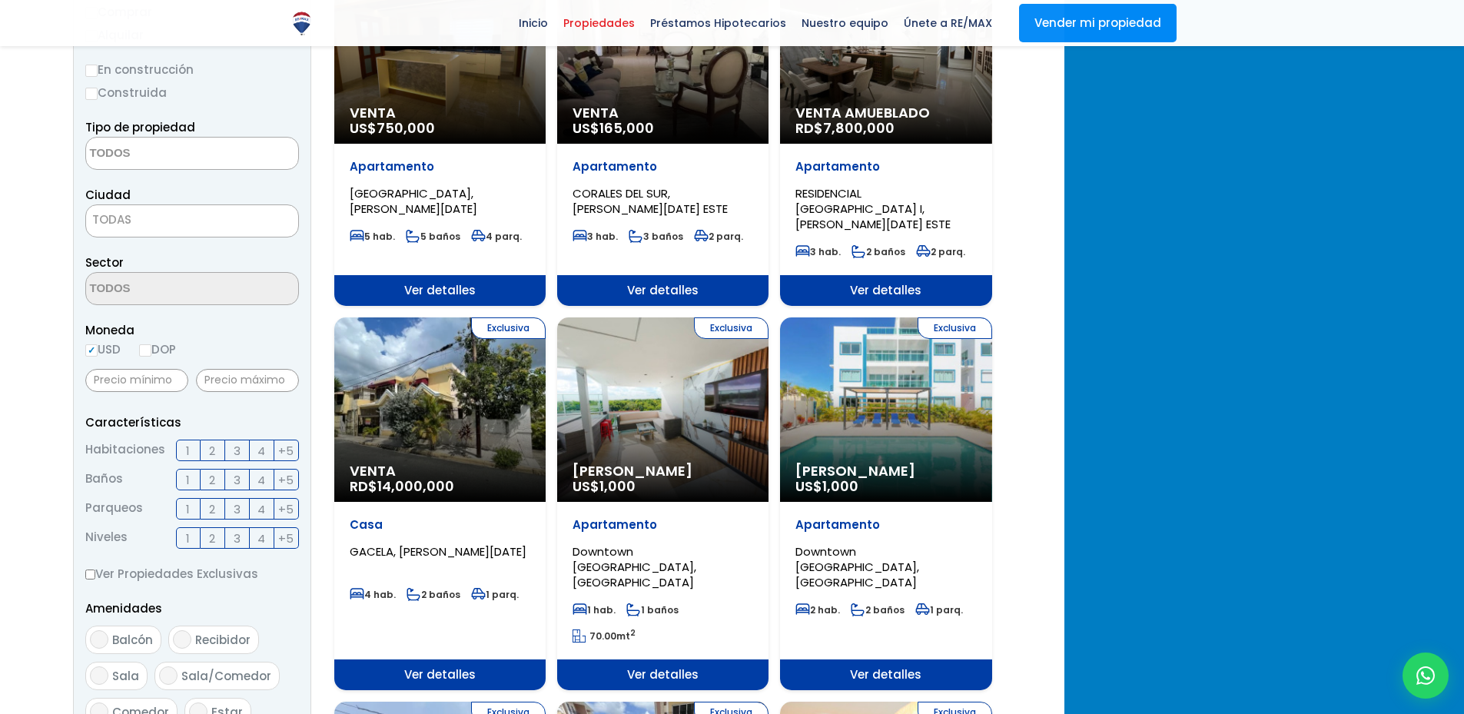
click at [151, 352] on input "DOP" at bounding box center [145, 350] width 12 height 12
radio input "true"
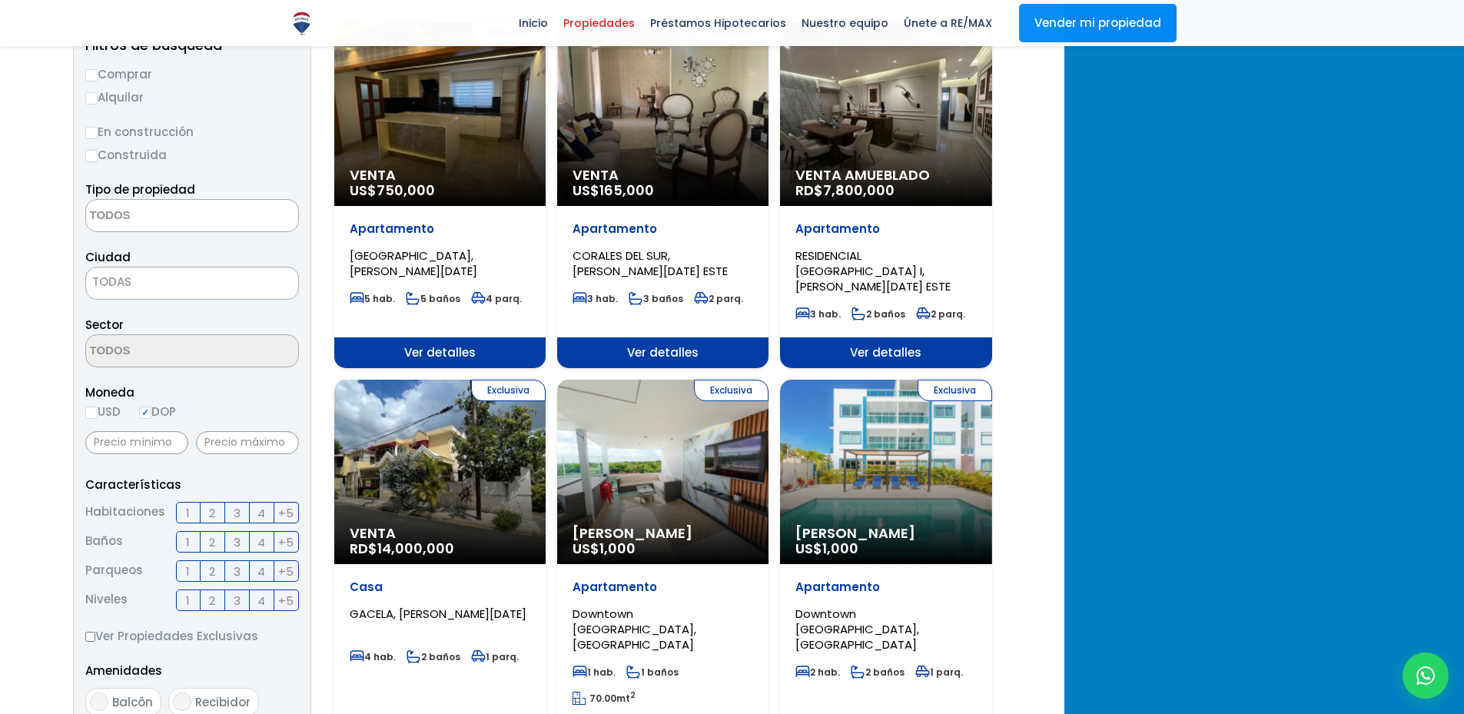
scroll to position [128, 0]
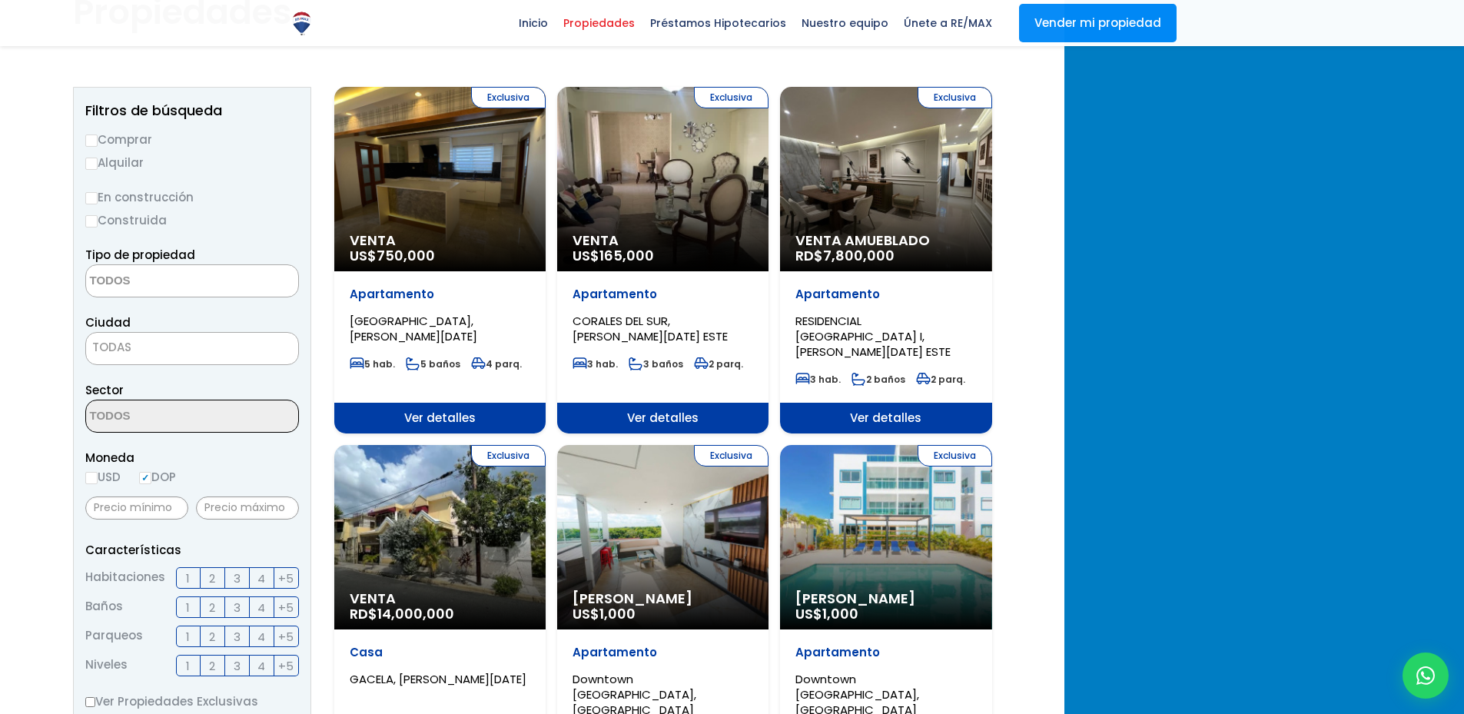
click at [235, 280] on textarea "Search" at bounding box center [160, 281] width 149 height 33
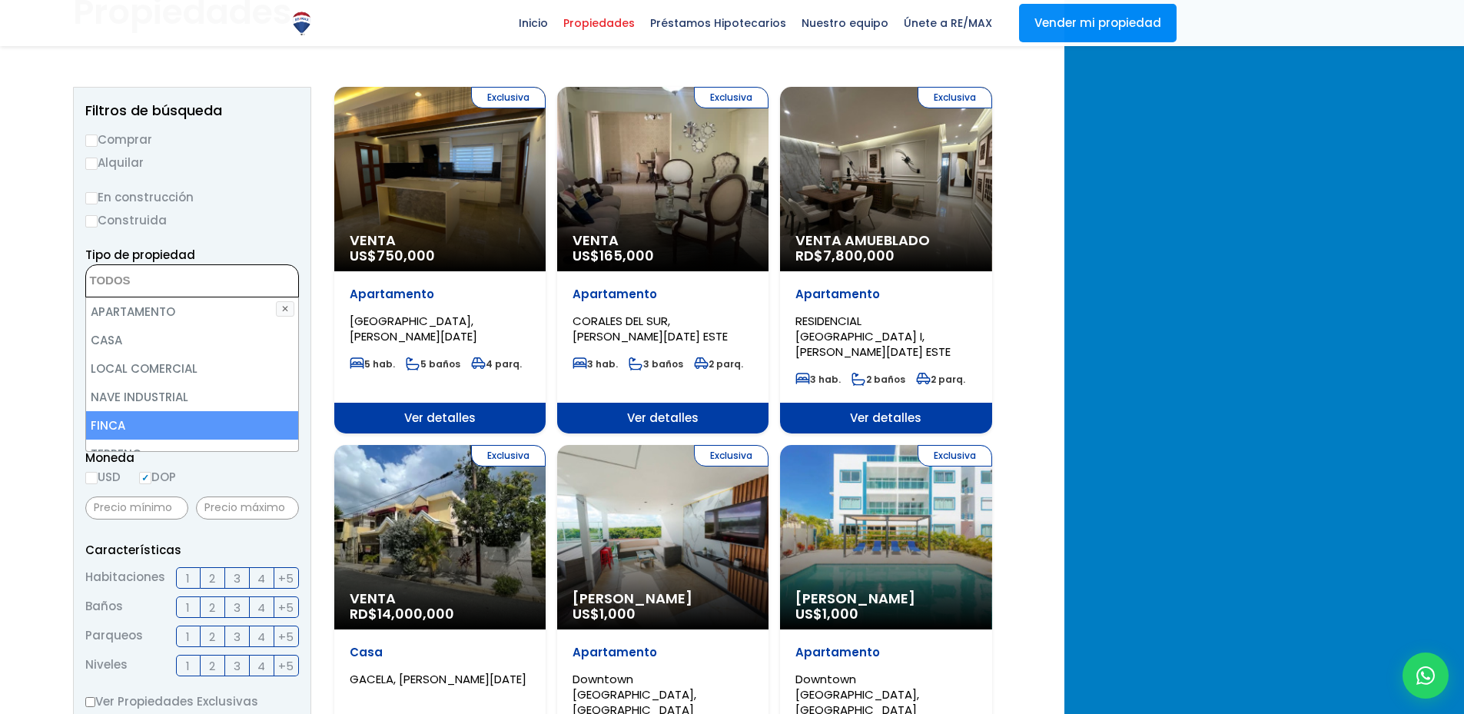
click at [298, 416] on li "FINCA" at bounding box center [192, 425] width 212 height 28
select select "estate"
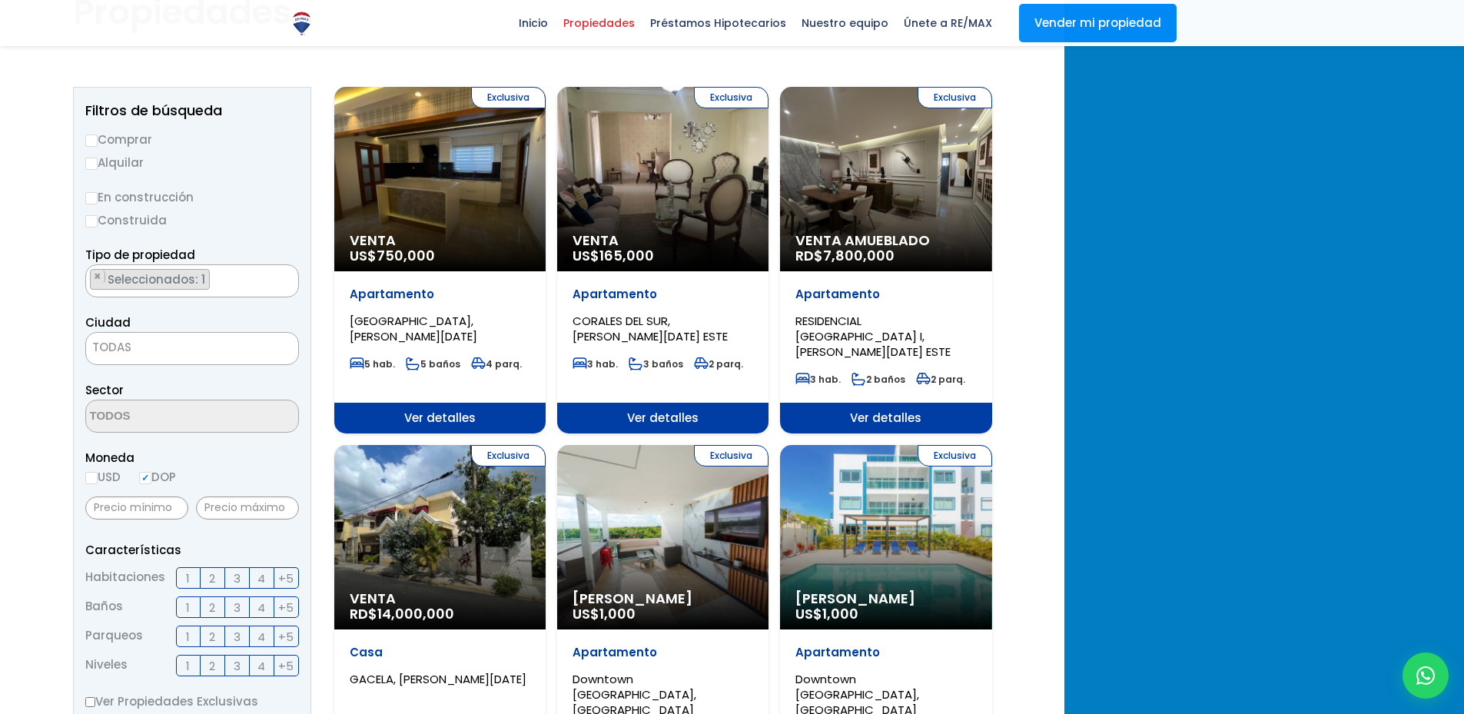
click at [299, 138] on label "Comprar" at bounding box center [192, 139] width 214 height 19
click at [98, 138] on input "Comprar" at bounding box center [91, 140] width 12 height 12
radio input "true"
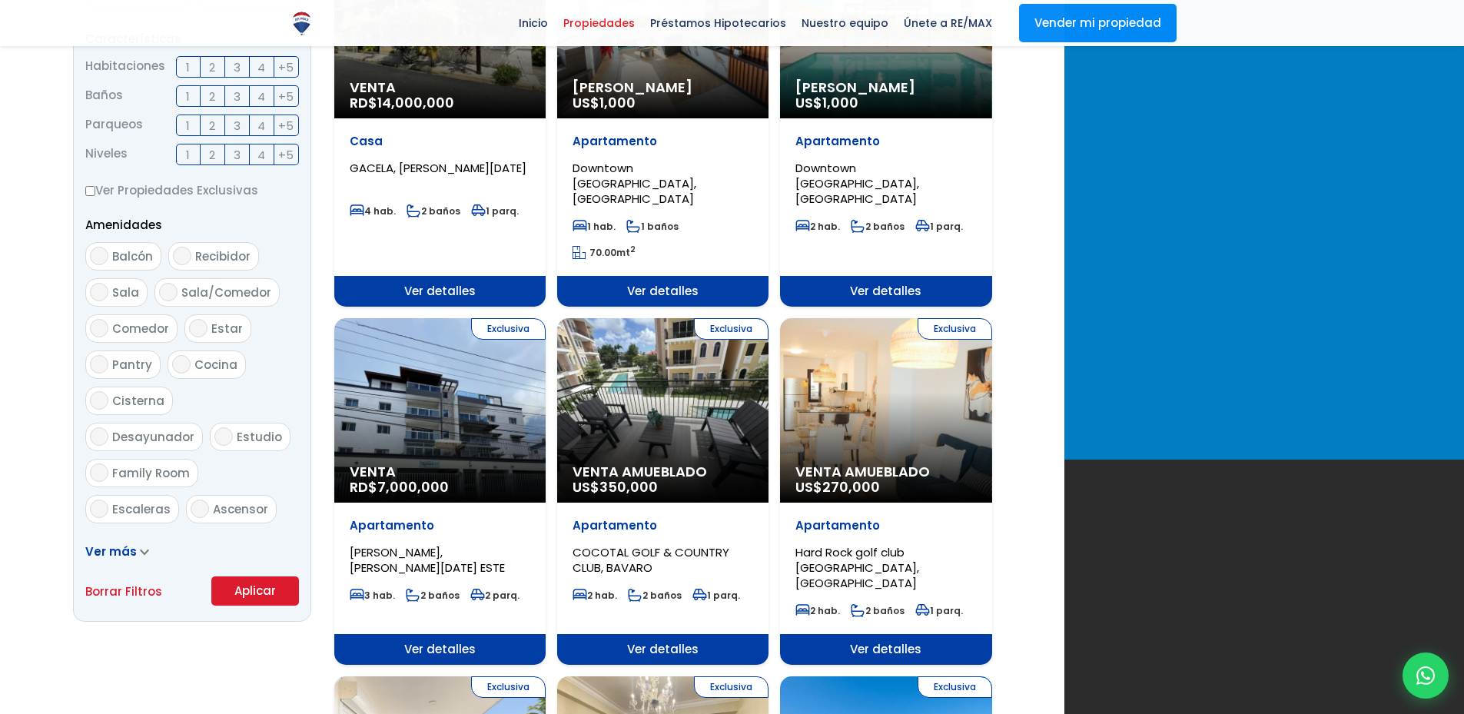
scroll to position [640, 0]
click at [299, 586] on button "Aplicar" at bounding box center [255, 590] width 88 height 29
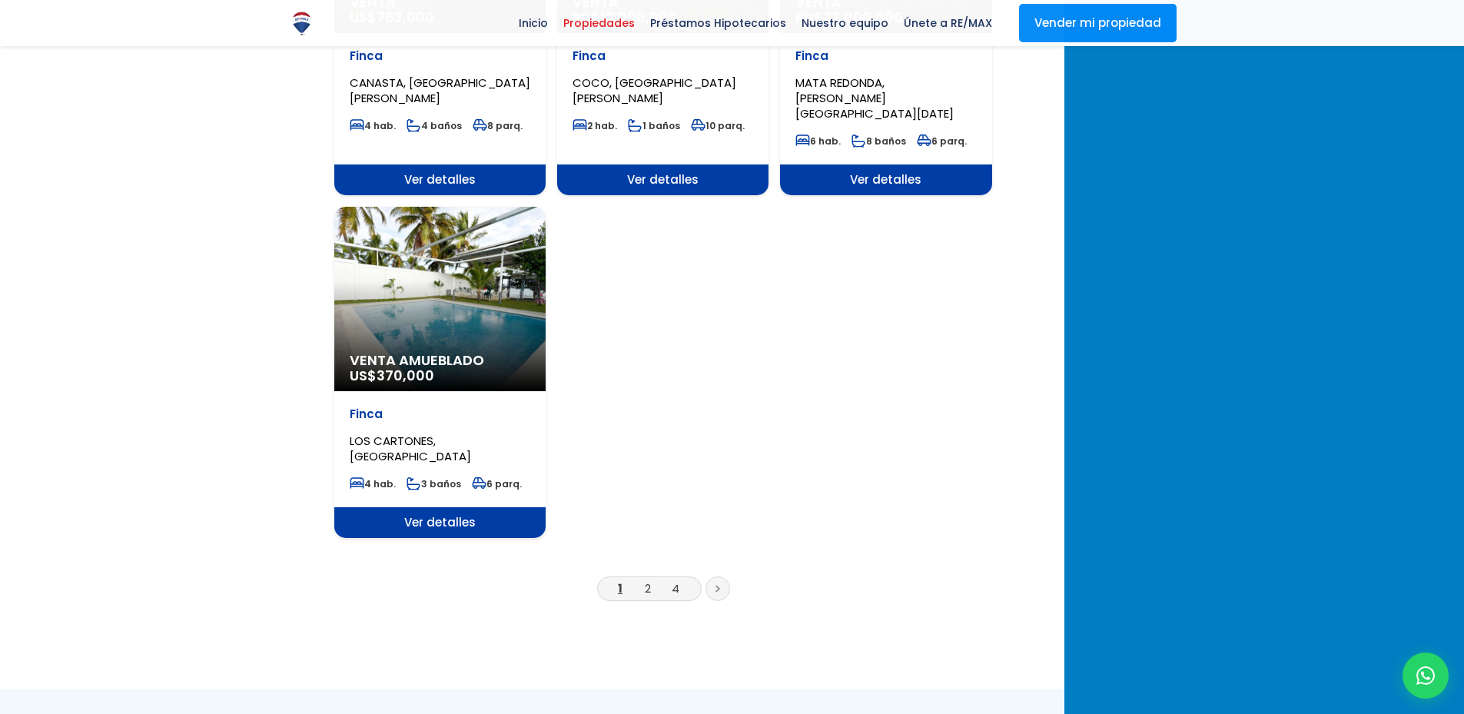
scroll to position [1793, 0]
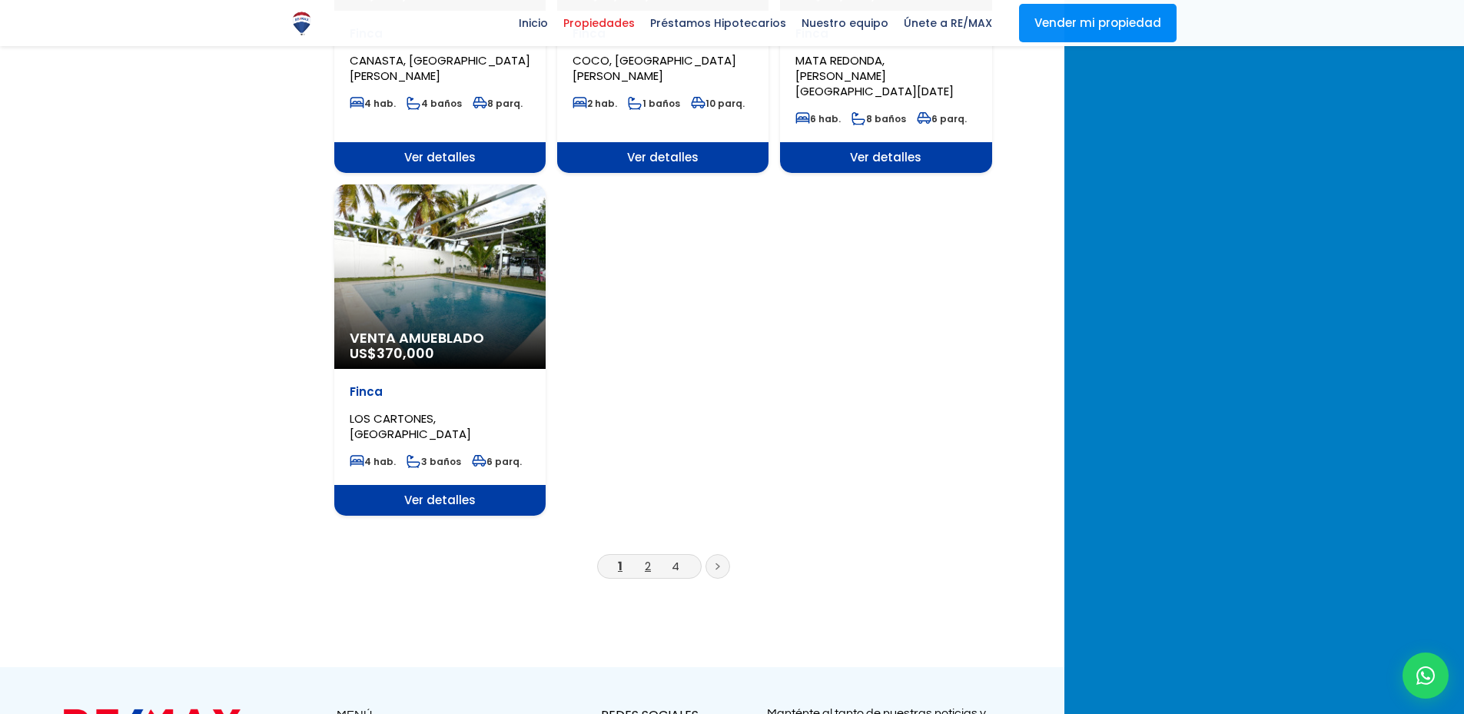
click at [651, 558] on link "2" at bounding box center [648, 566] width 6 height 16
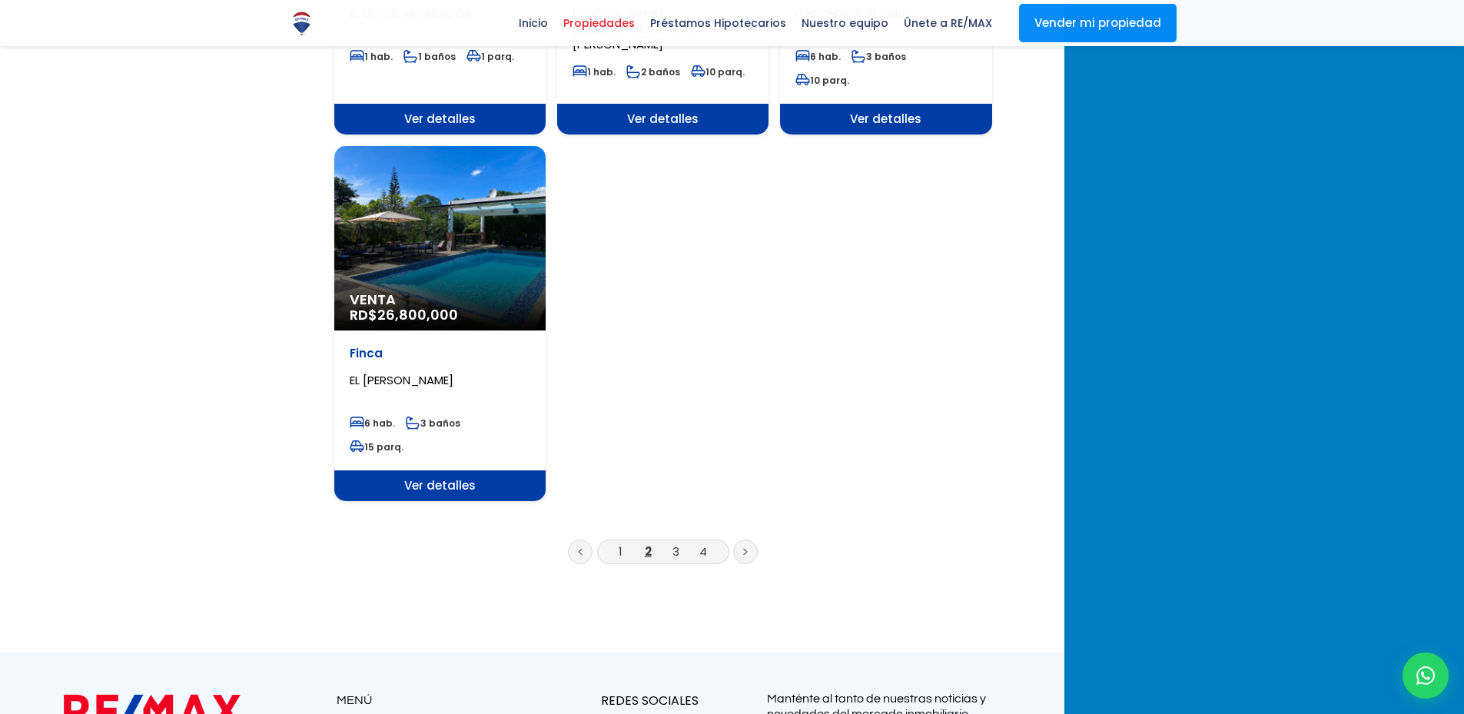
scroll to position [1921, 0]
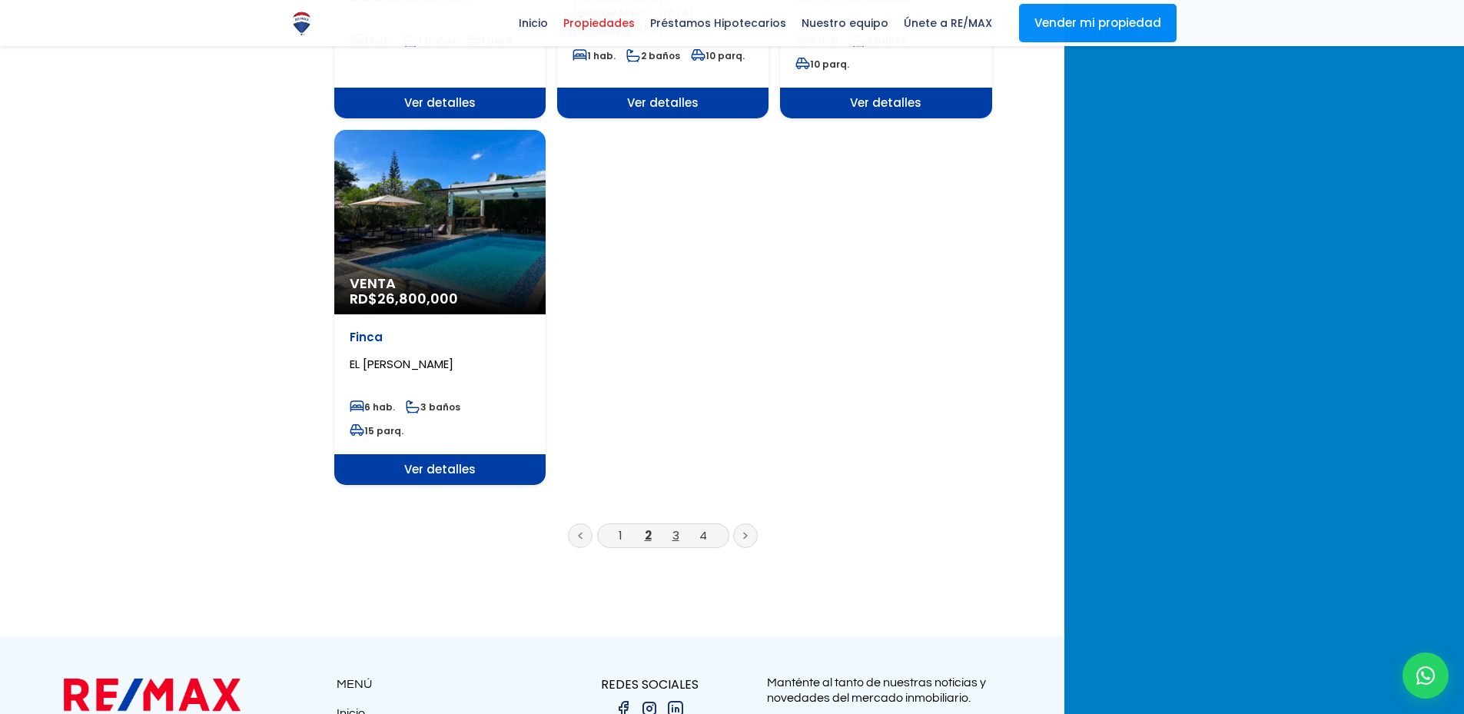
click at [679, 527] on link "3" at bounding box center [675, 535] width 7 height 16
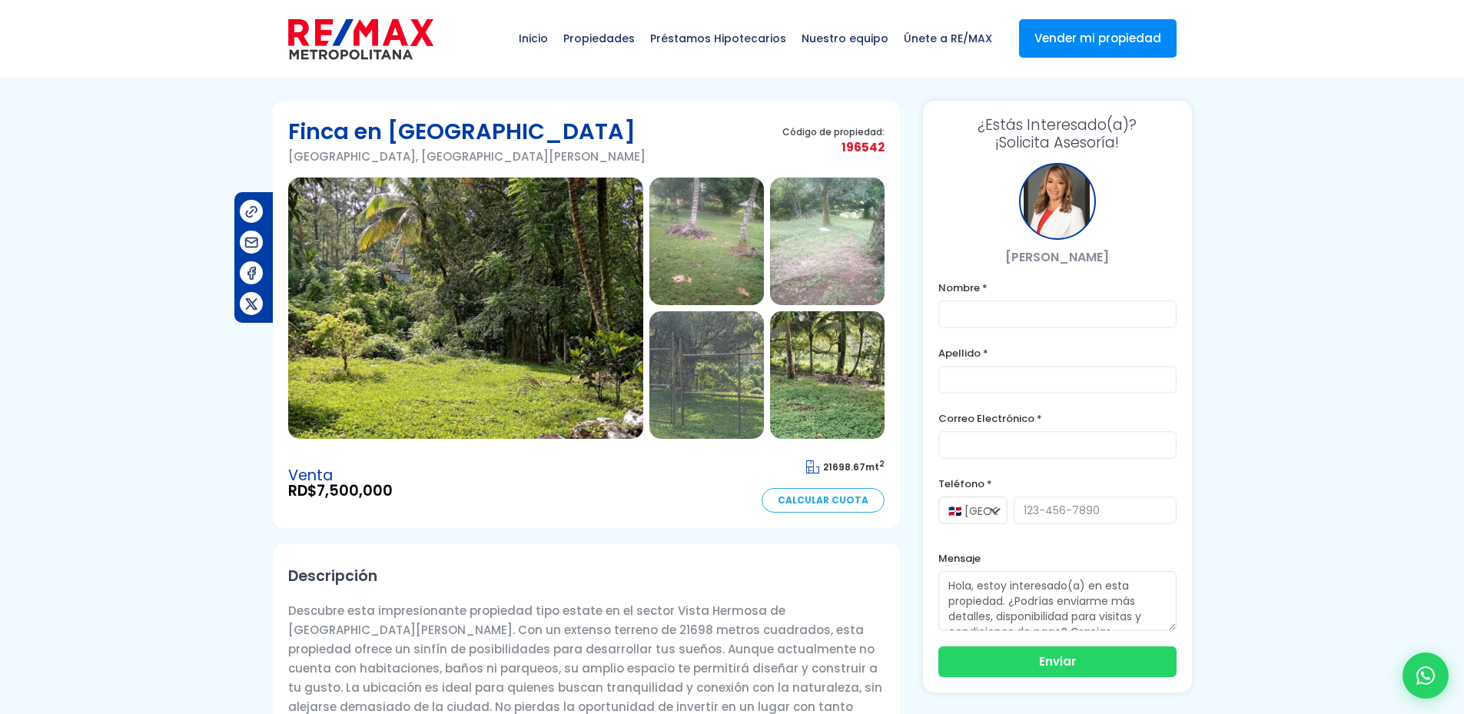
click at [553, 313] on img at bounding box center [465, 308] width 355 height 261
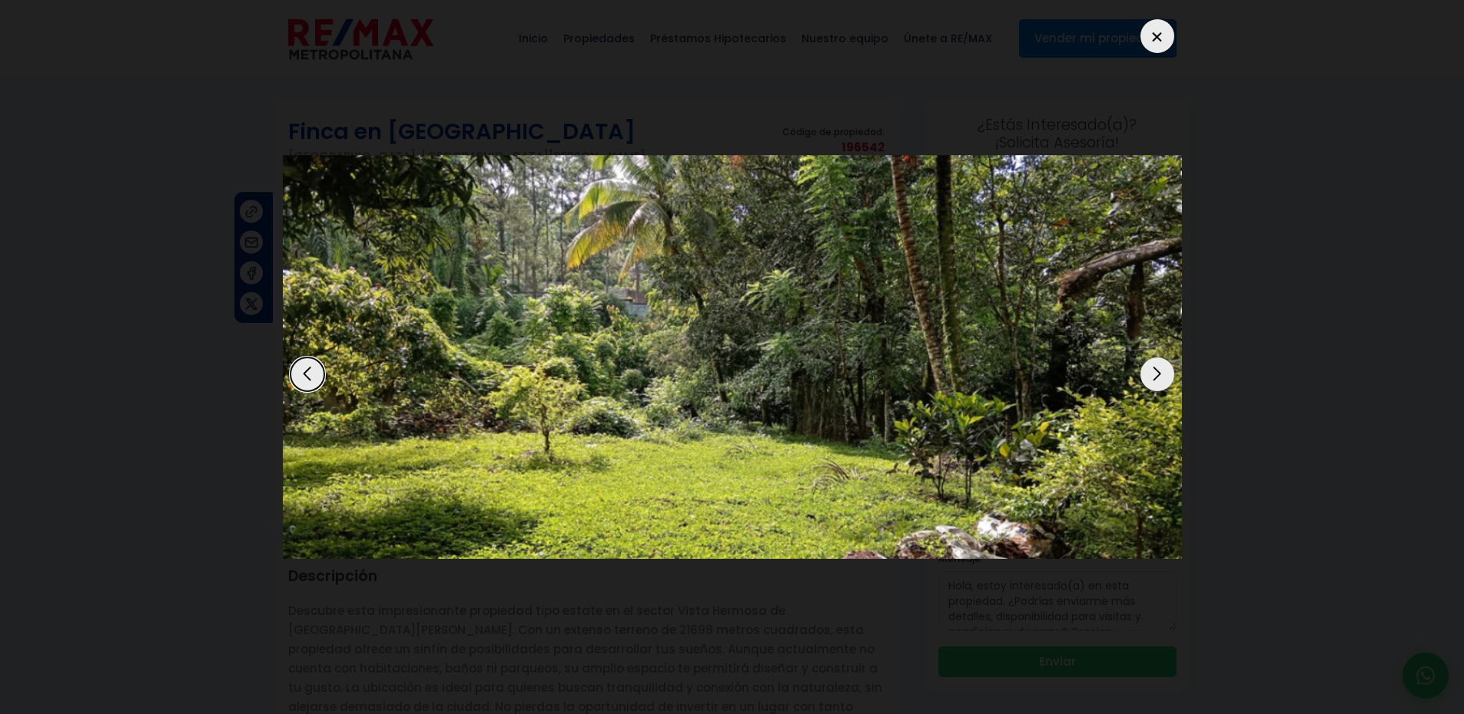
click at [1156, 370] on div "Next slide" at bounding box center [1157, 374] width 34 height 34
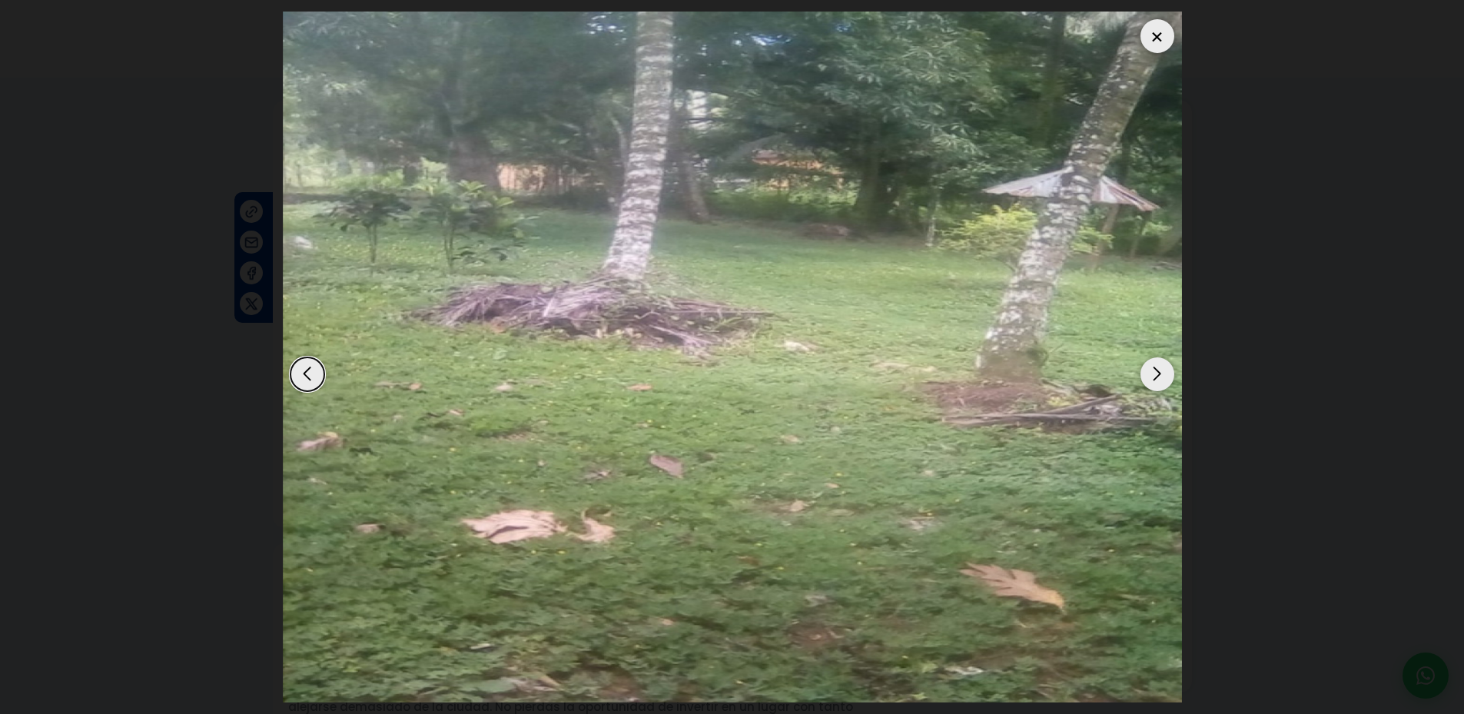
click at [1156, 370] on div "Next slide" at bounding box center [1157, 374] width 34 height 34
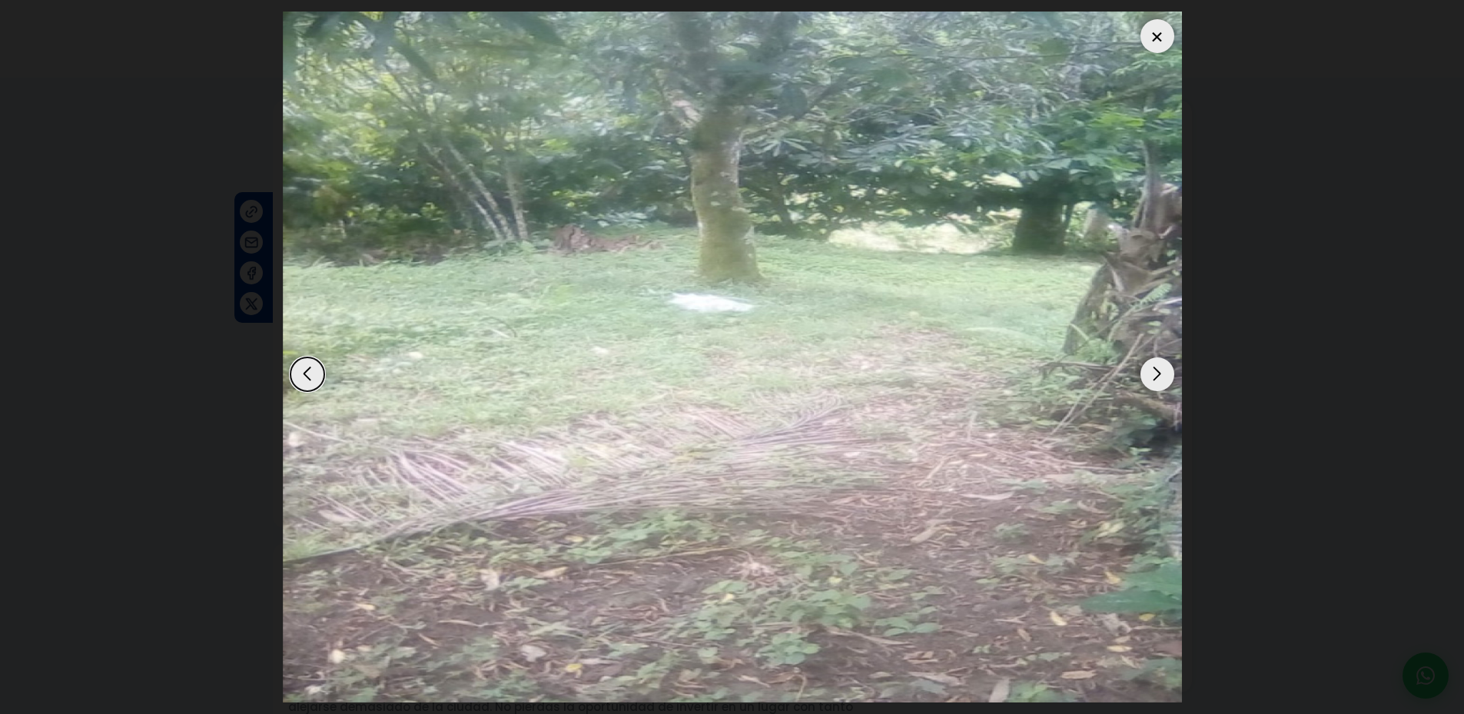
click at [1156, 369] on div "Next slide" at bounding box center [1157, 374] width 34 height 34
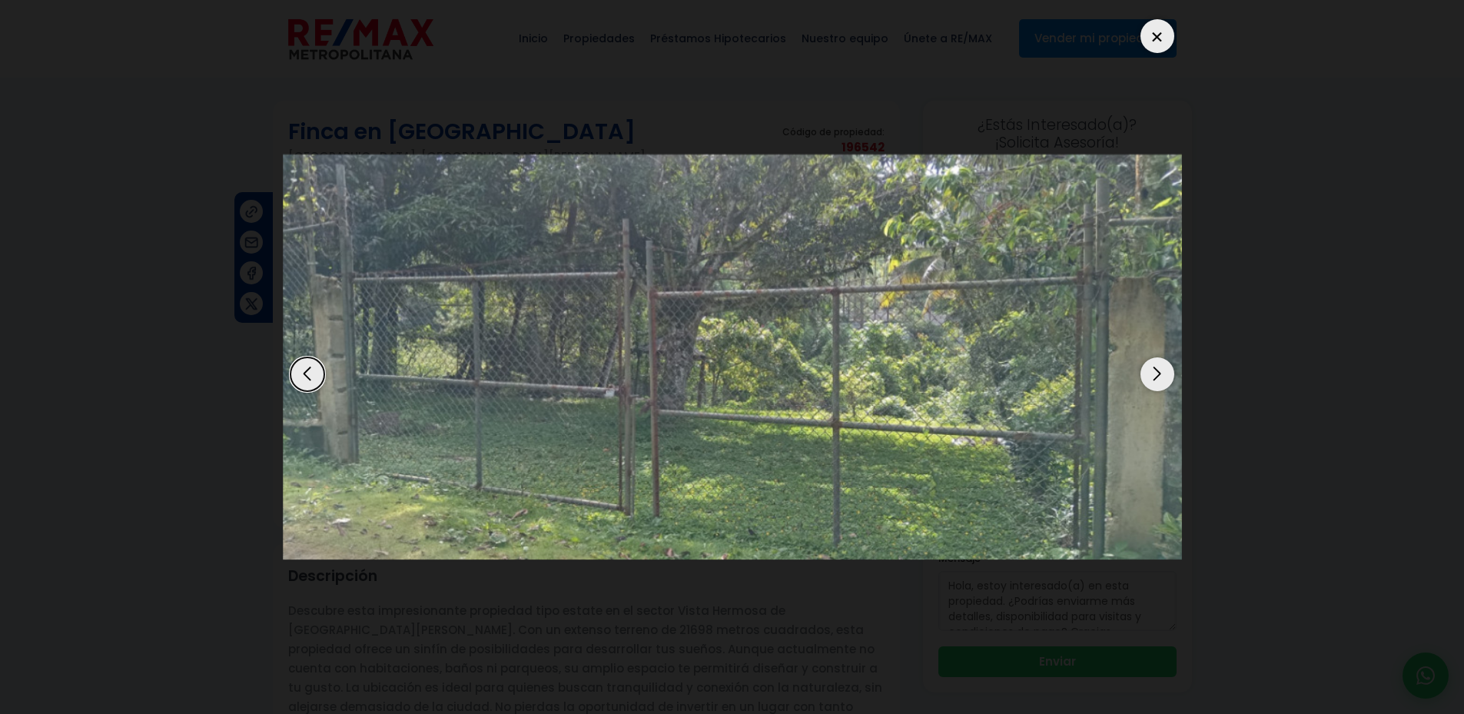
click at [1156, 369] on div "Next slide" at bounding box center [1157, 374] width 34 height 34
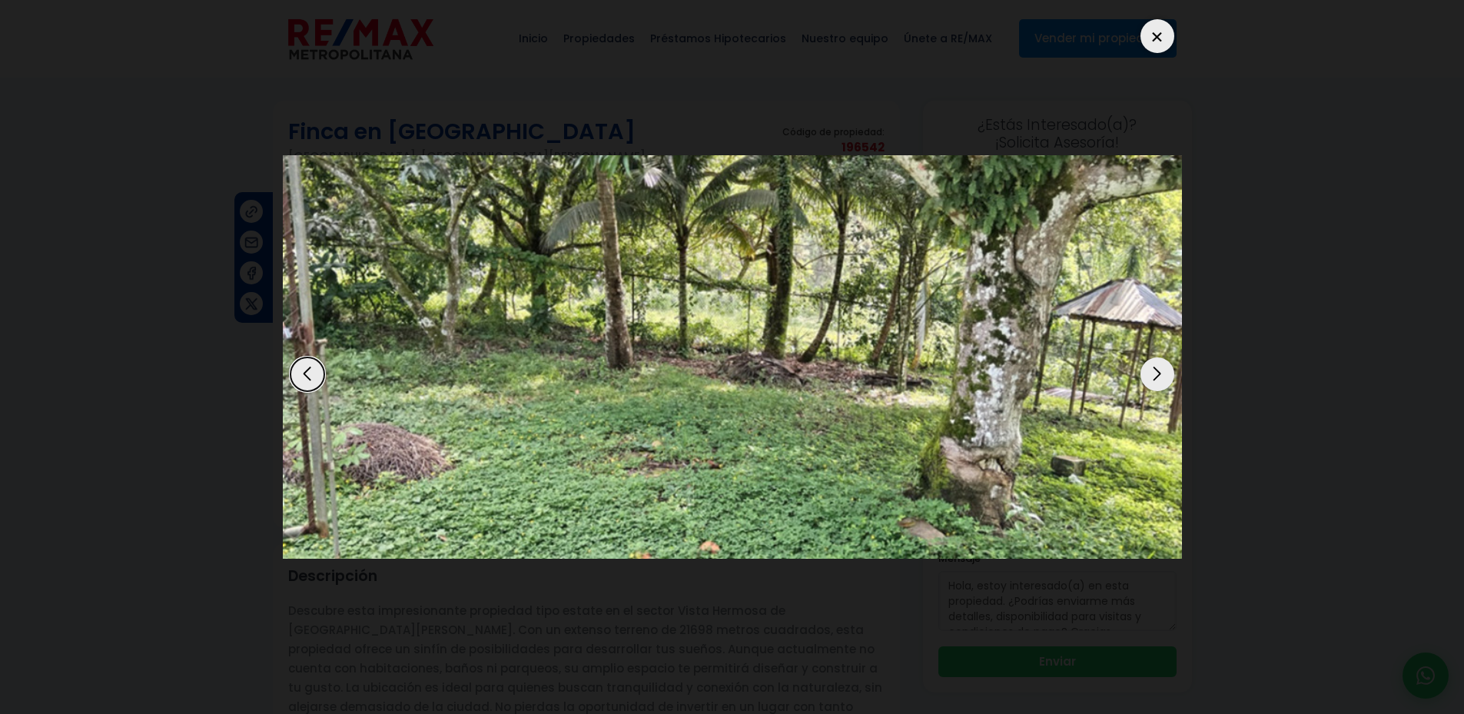
click at [1156, 369] on div "Next slide" at bounding box center [1157, 374] width 34 height 34
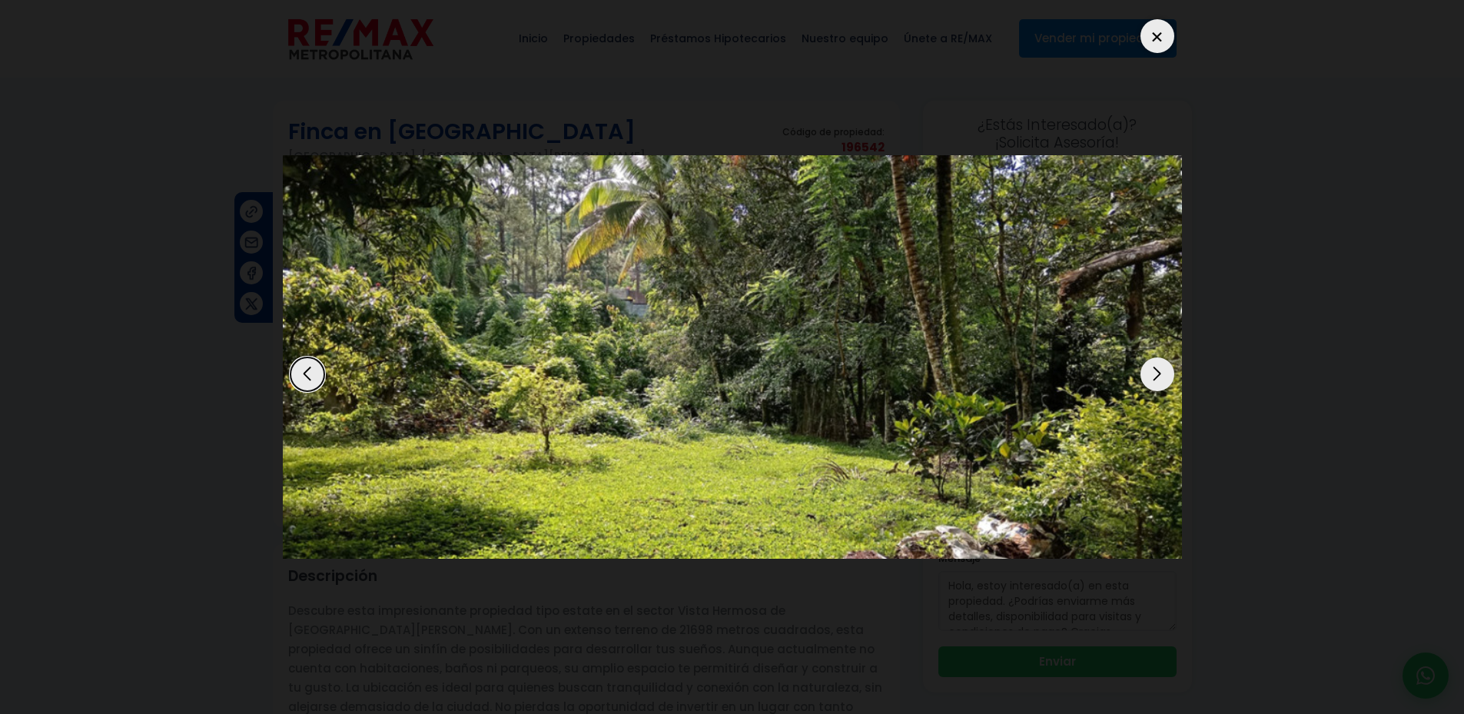
click at [1156, 369] on div "Next slide" at bounding box center [1157, 374] width 34 height 34
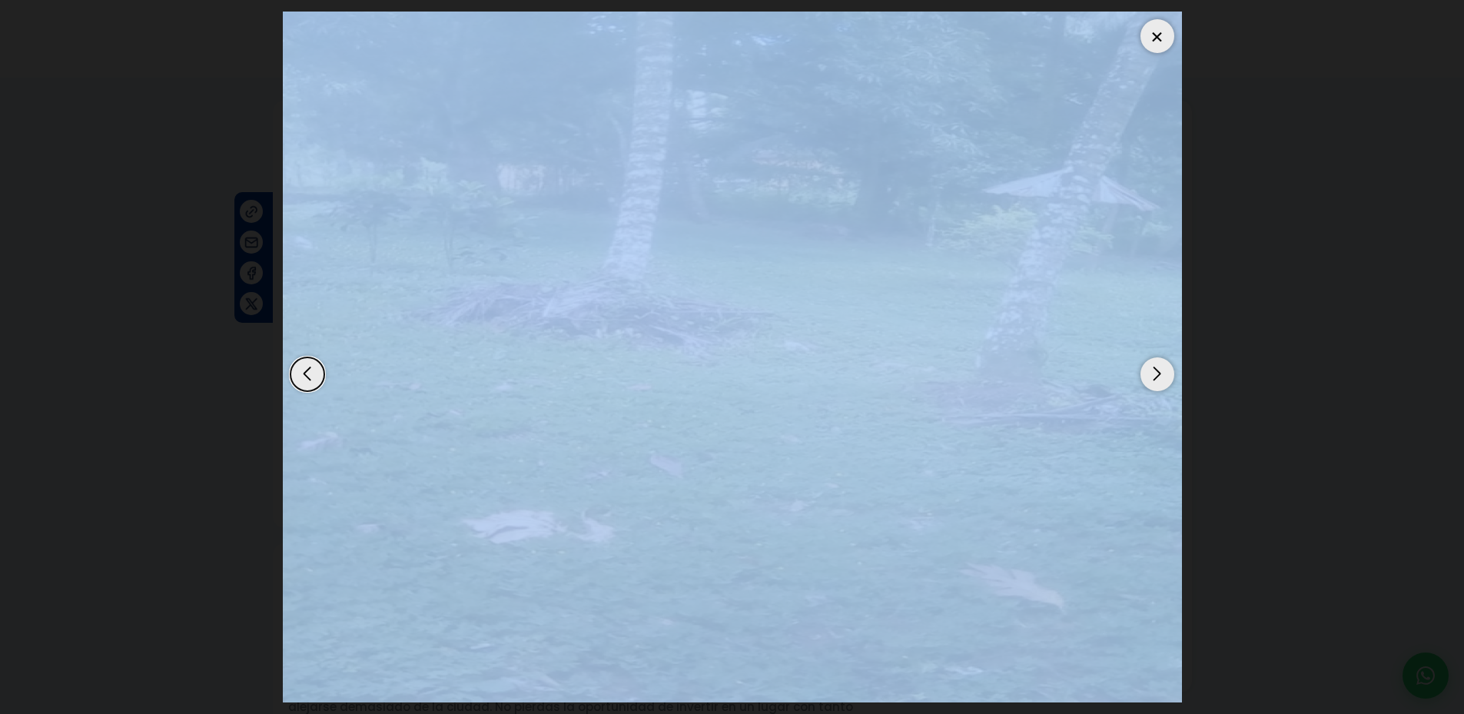
click at [1156, 369] on div "Next slide" at bounding box center [1157, 374] width 34 height 34
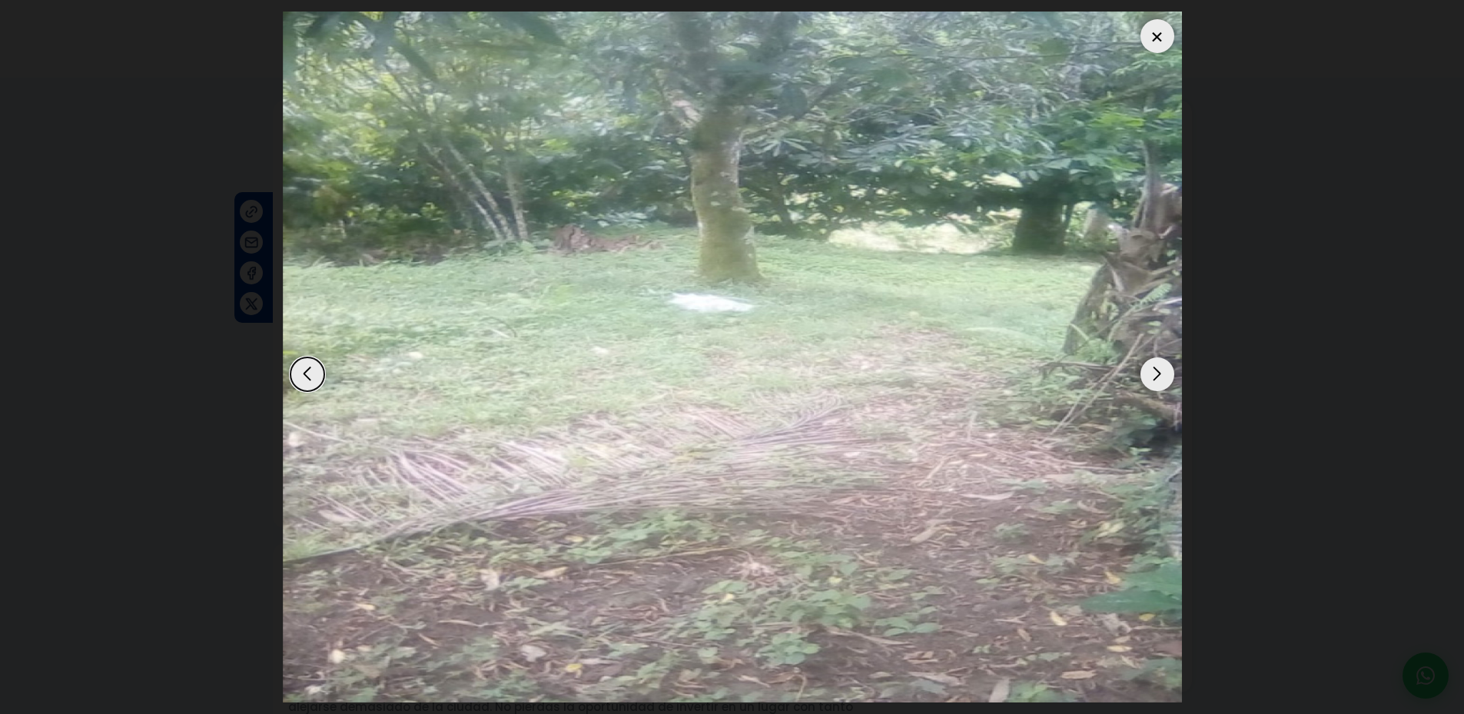
click at [1156, 369] on div "Next slide" at bounding box center [1157, 374] width 34 height 34
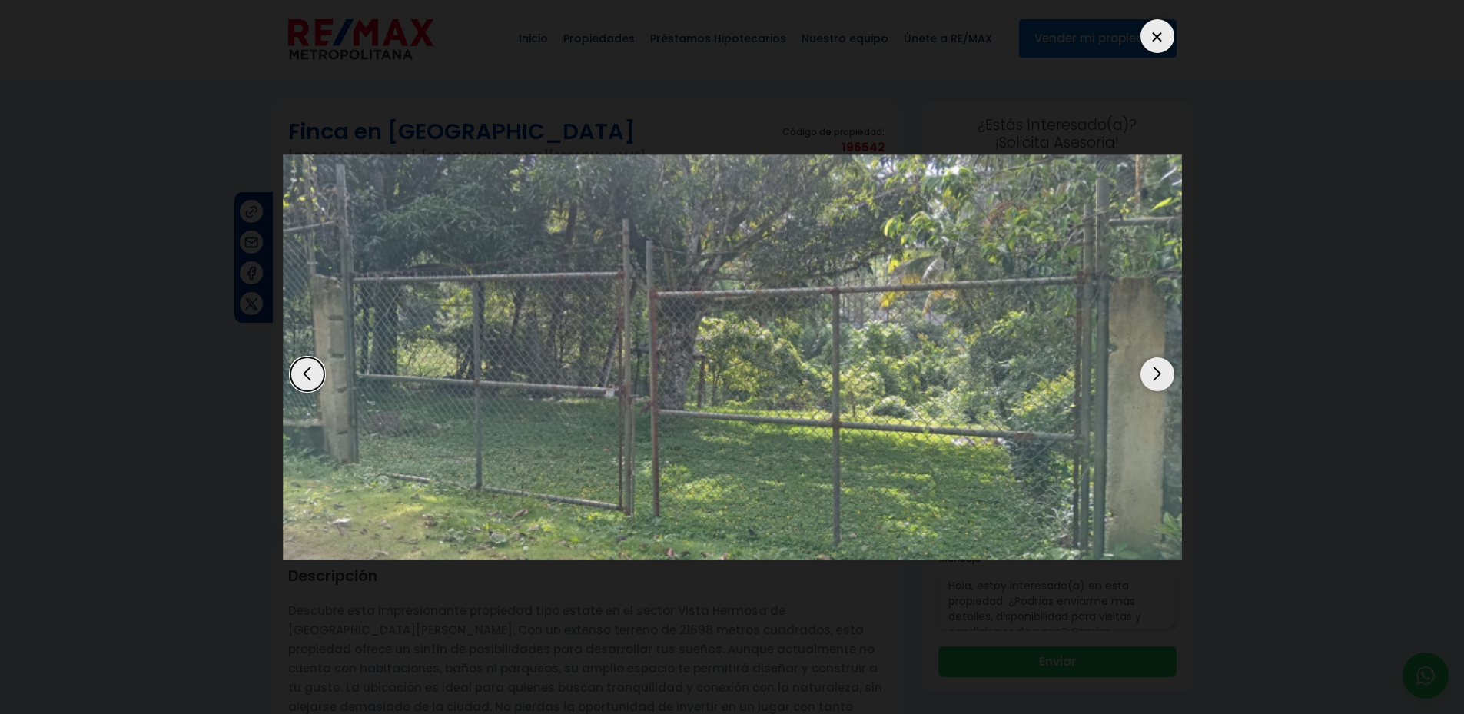
click at [1160, 23] on div at bounding box center [1157, 36] width 34 height 34
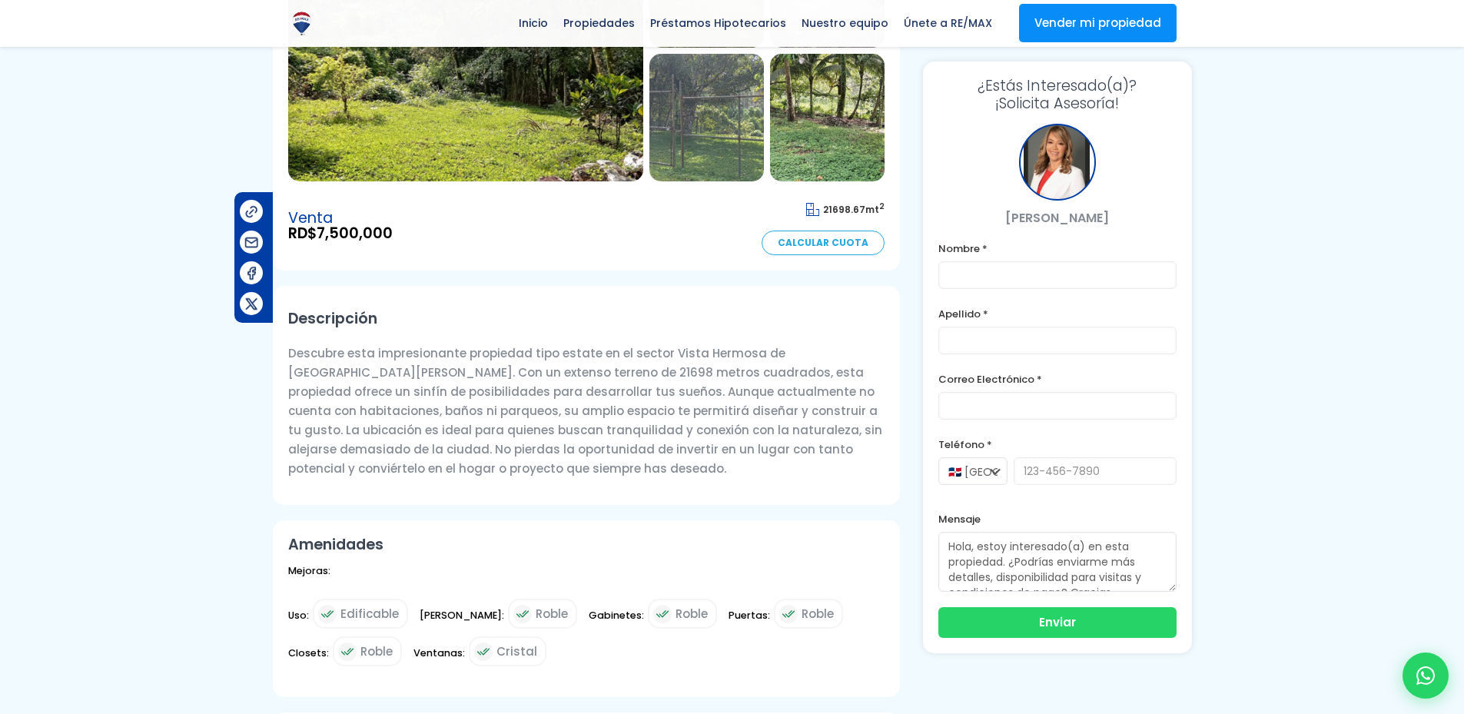
scroll to position [256, 0]
drag, startPoint x: 324, startPoint y: 234, endPoint x: 407, endPoint y: 241, distance: 84.0
click at [407, 241] on div "Venta RD$ 7,500,000 21698.67 mt 2 Calcular Cuota" at bounding box center [586, 226] width 596 height 58
copy span "7,500,000"
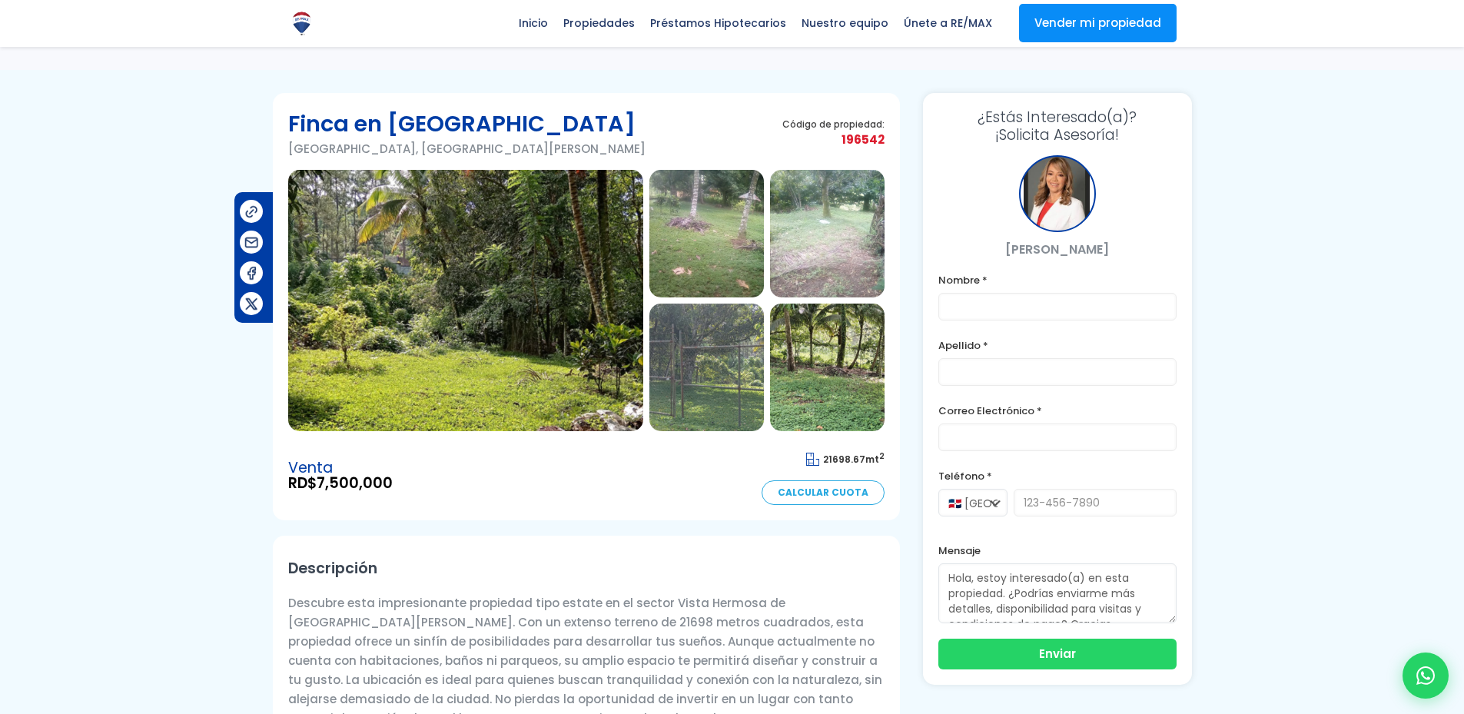
scroll to position [0, 0]
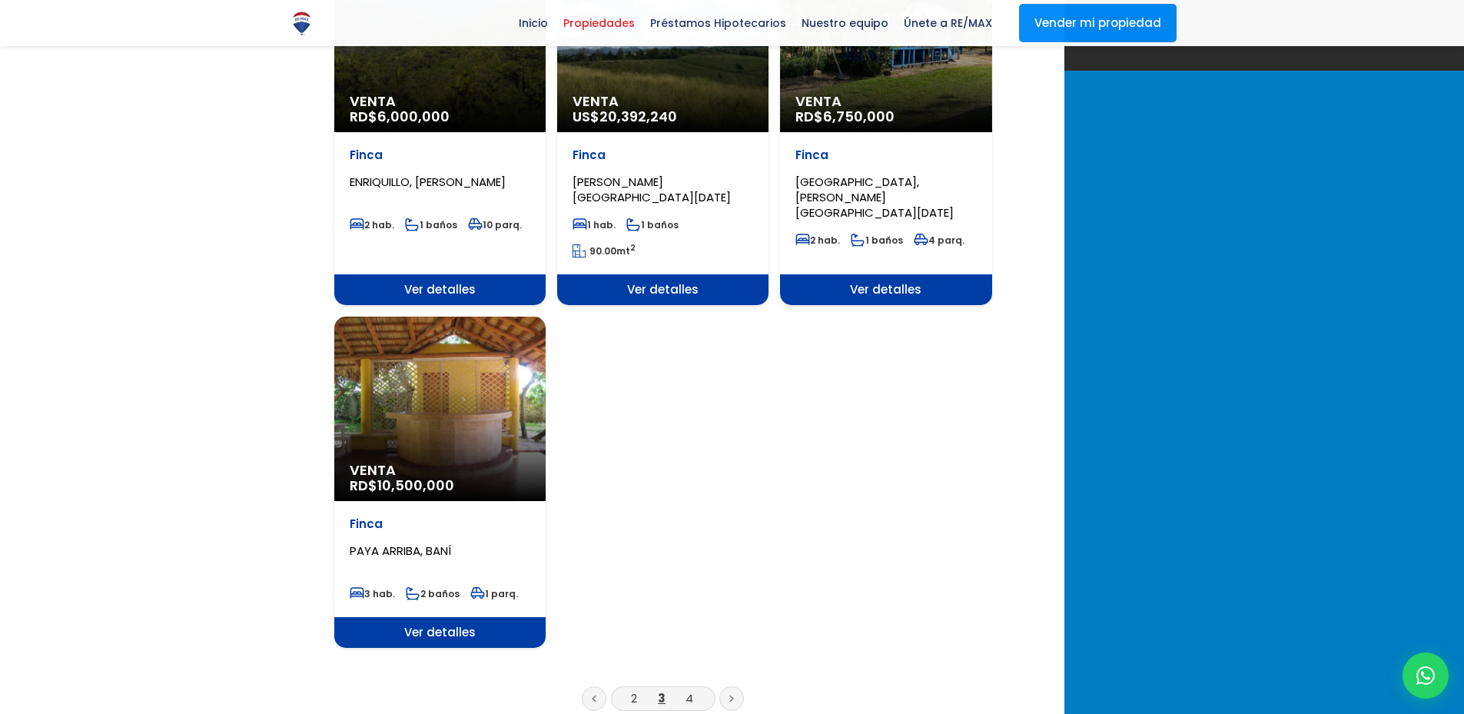
scroll to position [1793, 0]
